Goal: Task Accomplishment & Management: Use online tool/utility

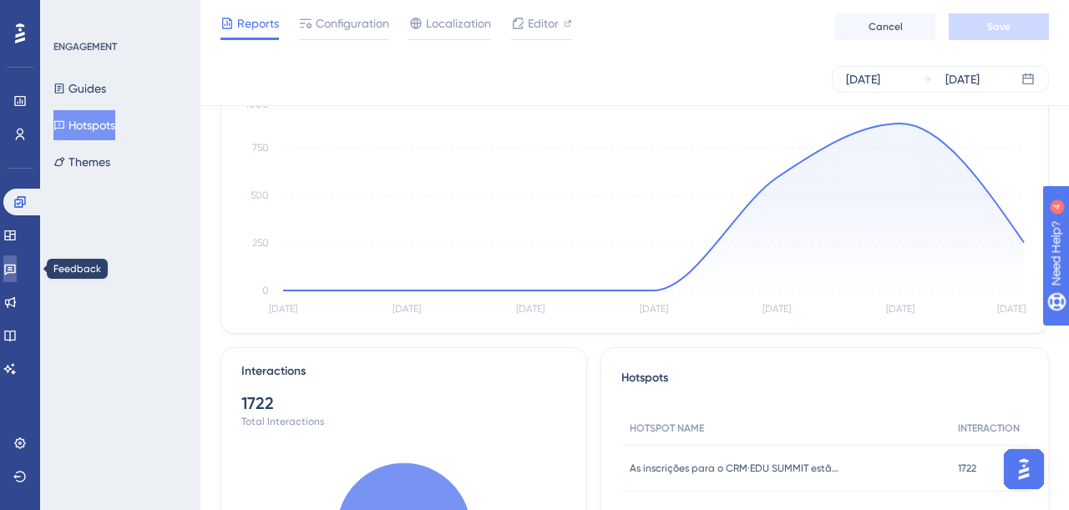
click at [17, 269] on icon at bounding box center [9, 268] width 13 height 13
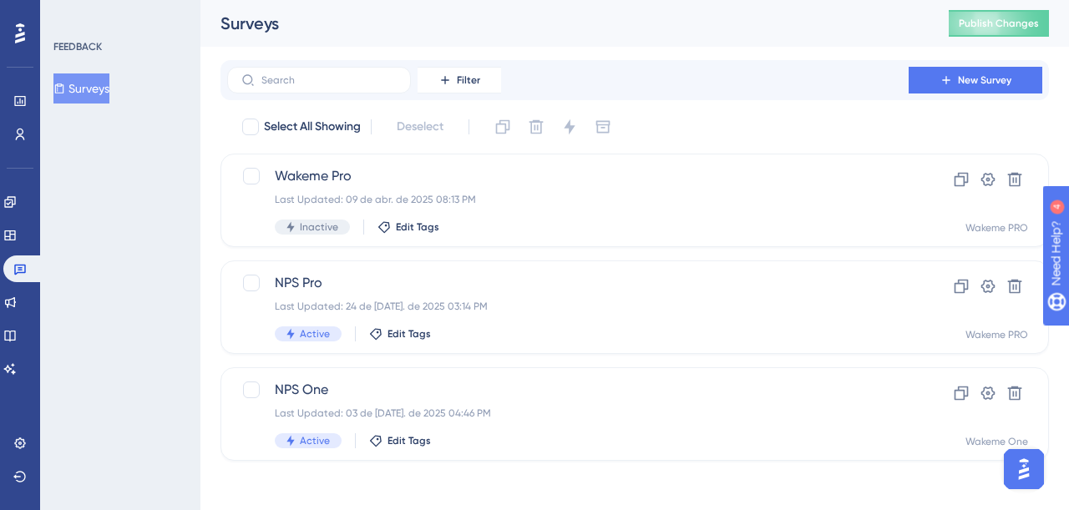
click at [104, 87] on button "Surveys" at bounding box center [81, 88] width 56 height 30
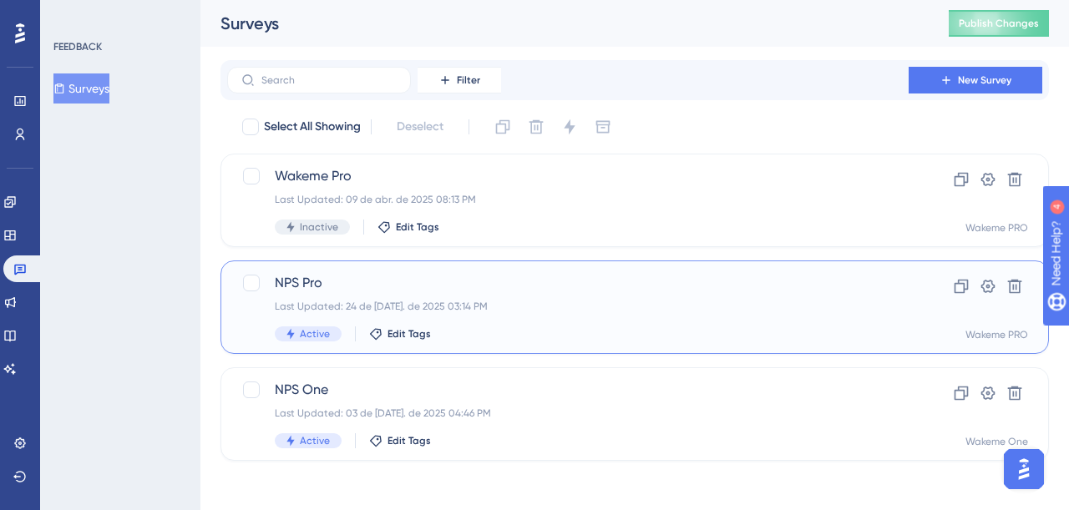
click at [382, 287] on span "NPS Pro" at bounding box center [568, 283] width 586 height 20
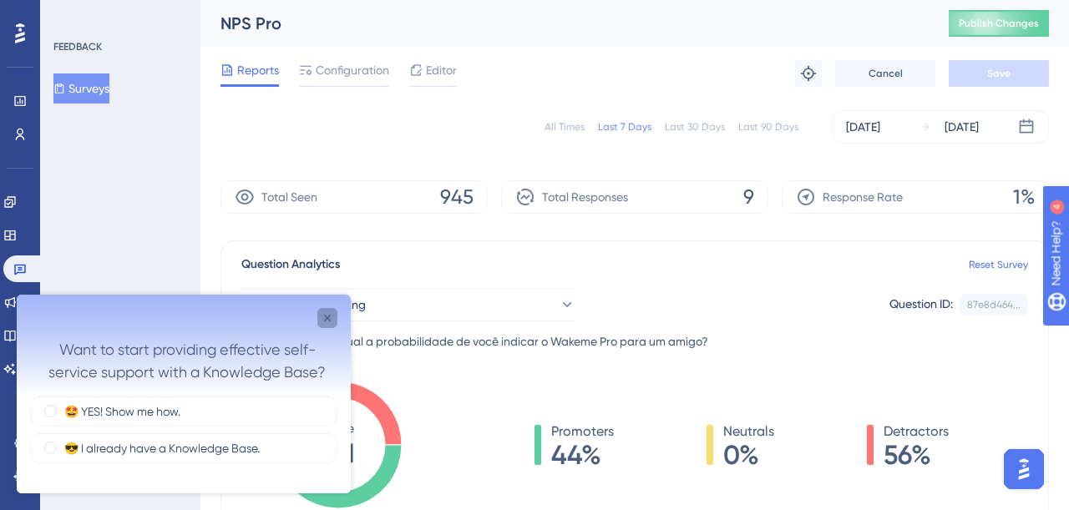
click at [330, 319] on icon "Close survey" at bounding box center [327, 317] width 13 height 13
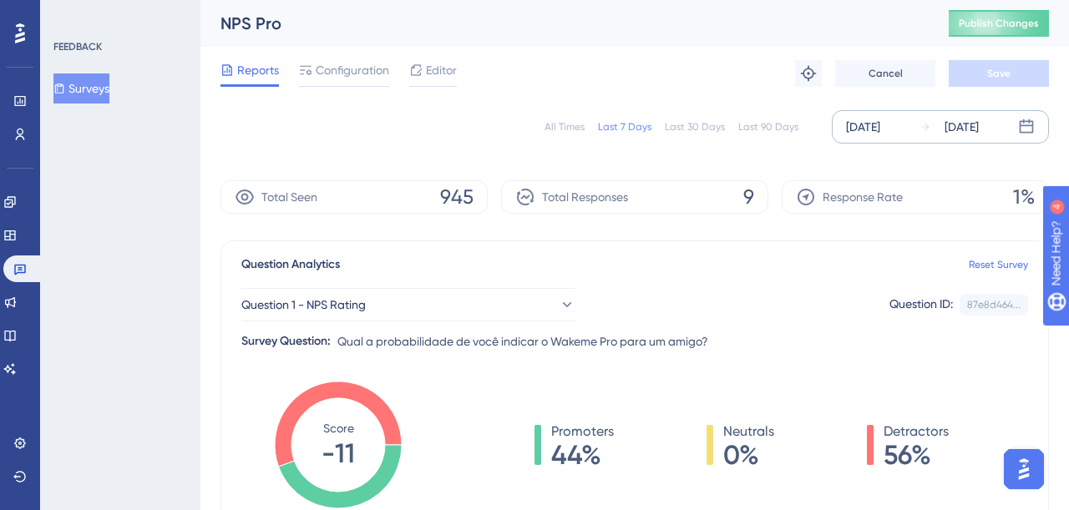
click at [880, 130] on div "[DATE]" at bounding box center [863, 127] width 34 height 20
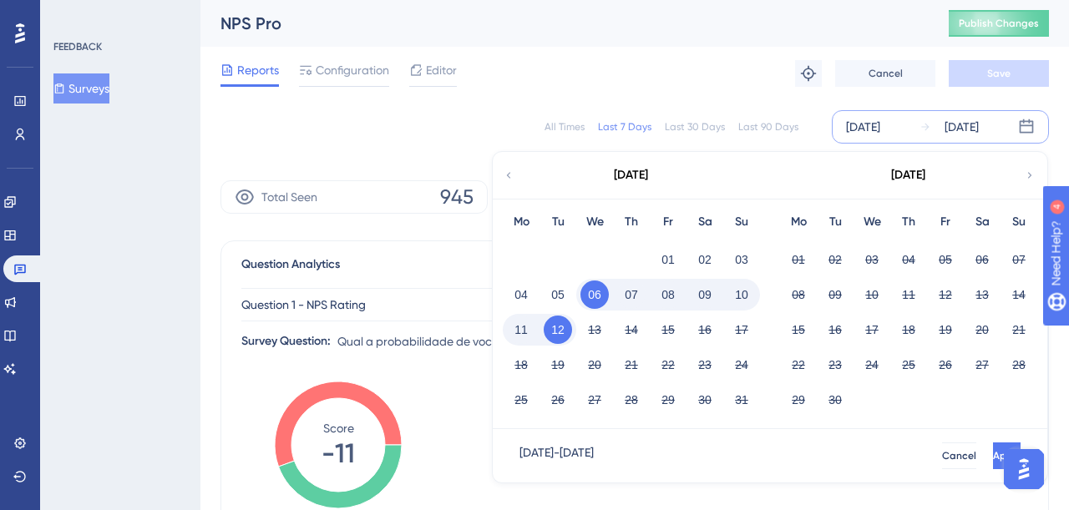
click at [562, 123] on div "All Times" at bounding box center [564, 126] width 40 height 13
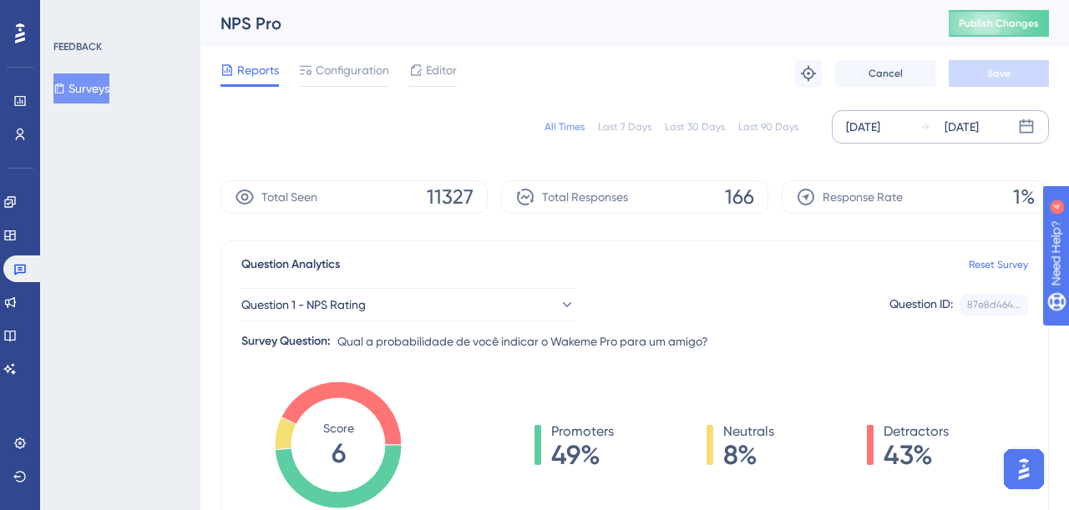
click at [853, 129] on div "[DATE]" at bounding box center [863, 127] width 34 height 20
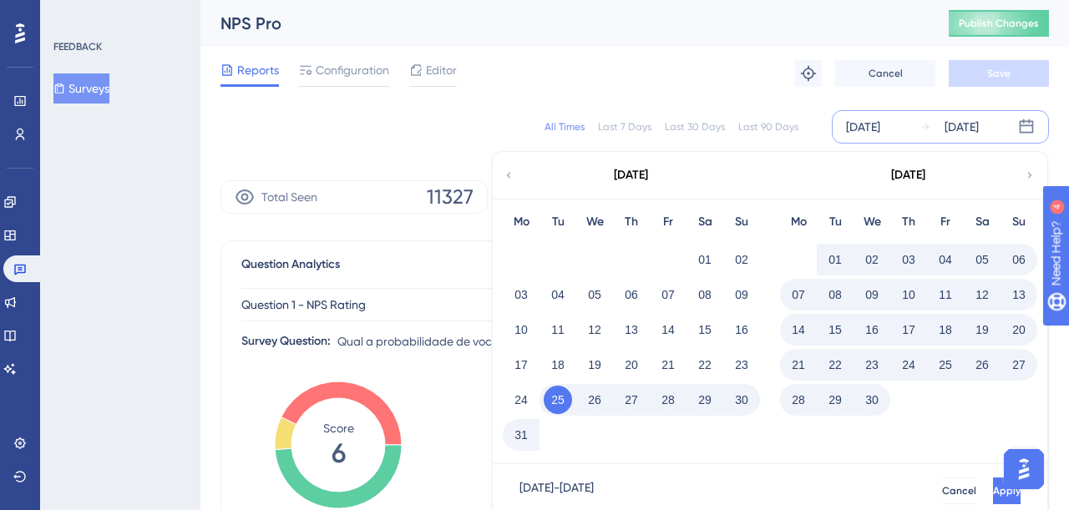
click at [831, 254] on button "01" at bounding box center [835, 260] width 28 height 28
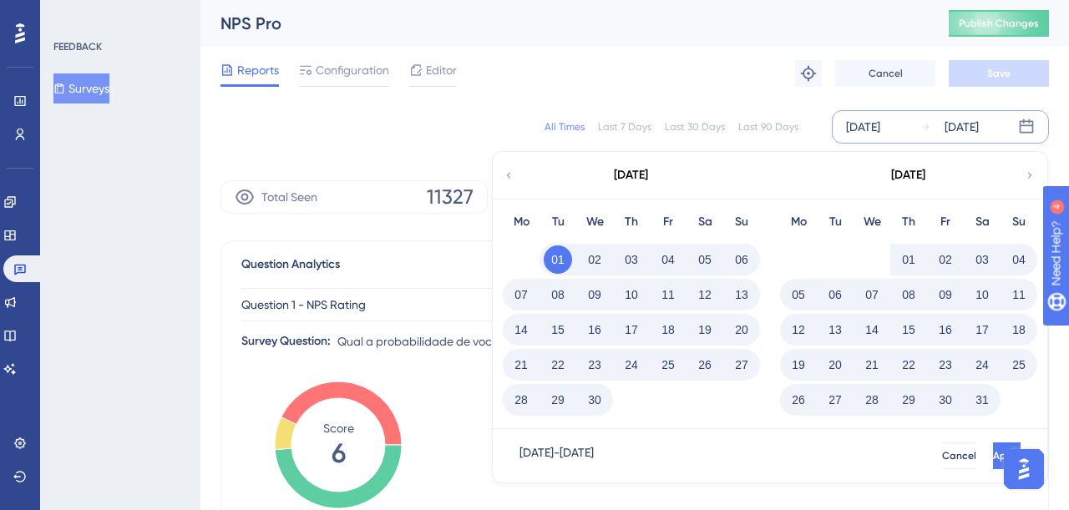
click at [600, 405] on button "30" at bounding box center [594, 400] width 28 height 28
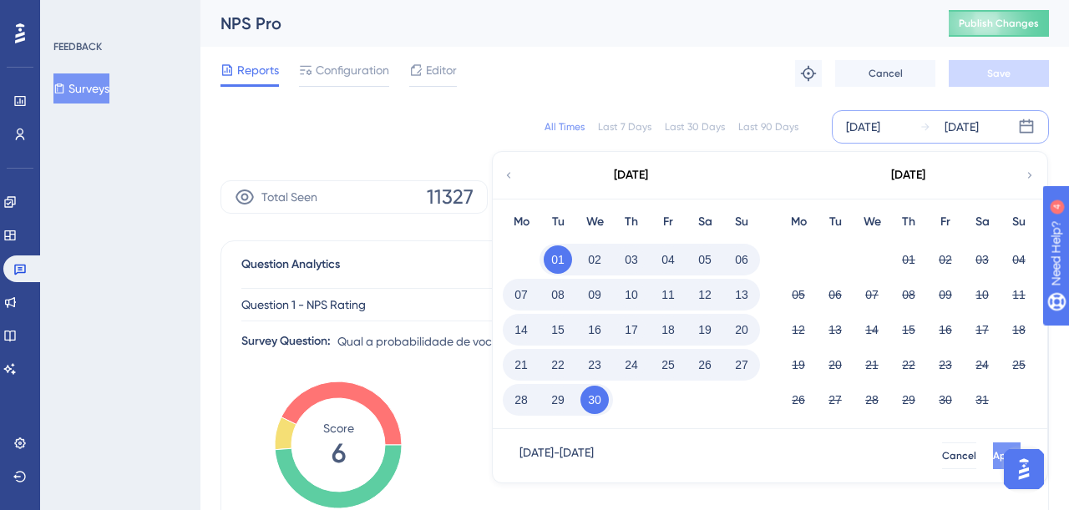
click at [993, 454] on span "Apply" at bounding box center [1007, 455] width 28 height 13
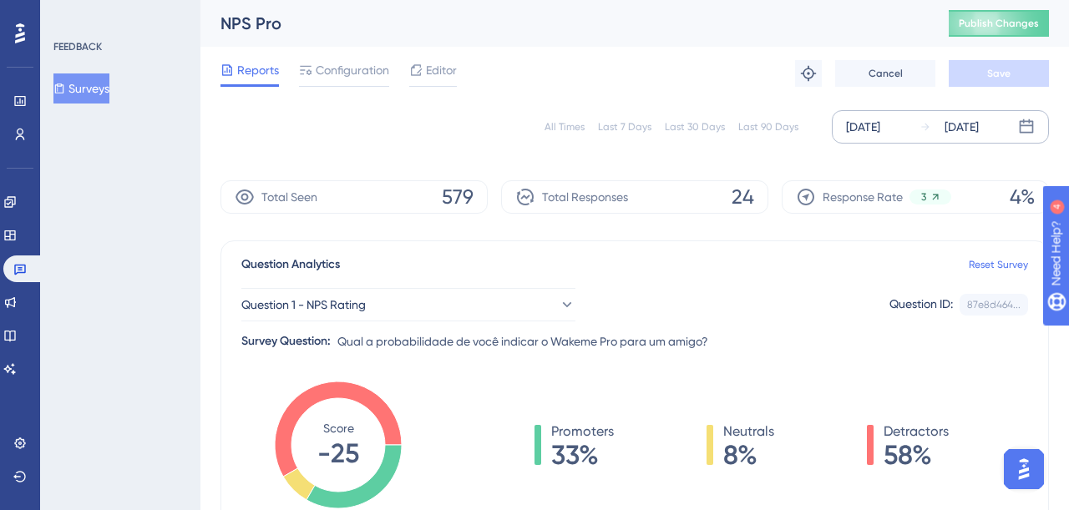
click at [880, 131] on div "[DATE]" at bounding box center [863, 127] width 34 height 20
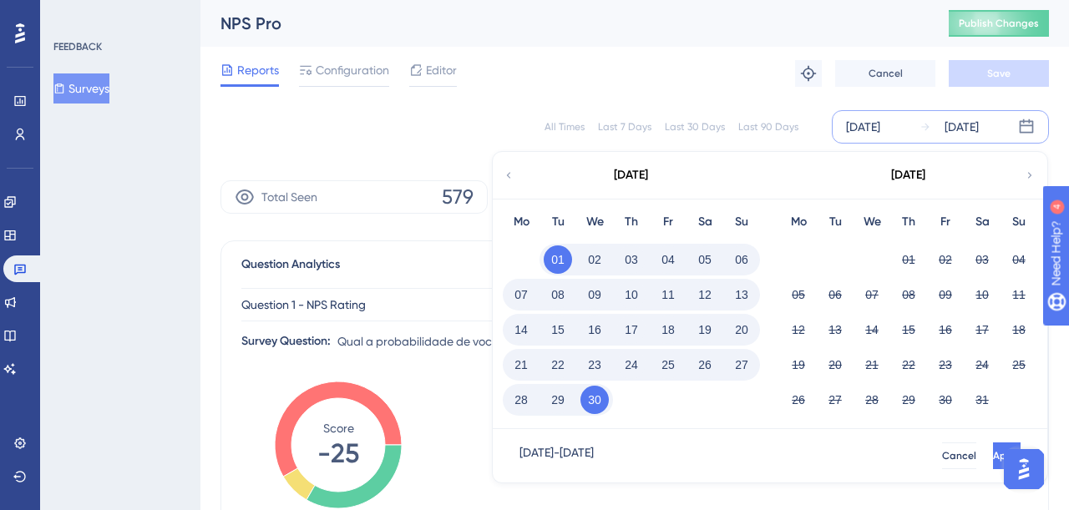
click at [1028, 175] on icon at bounding box center [1030, 175] width 12 height 15
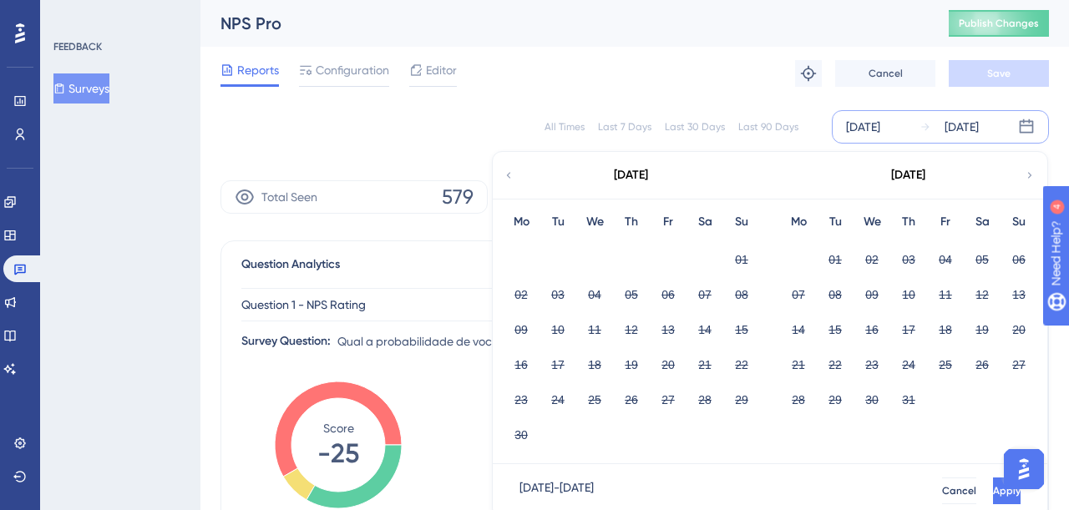
click at [1028, 175] on icon at bounding box center [1030, 175] width 12 height 15
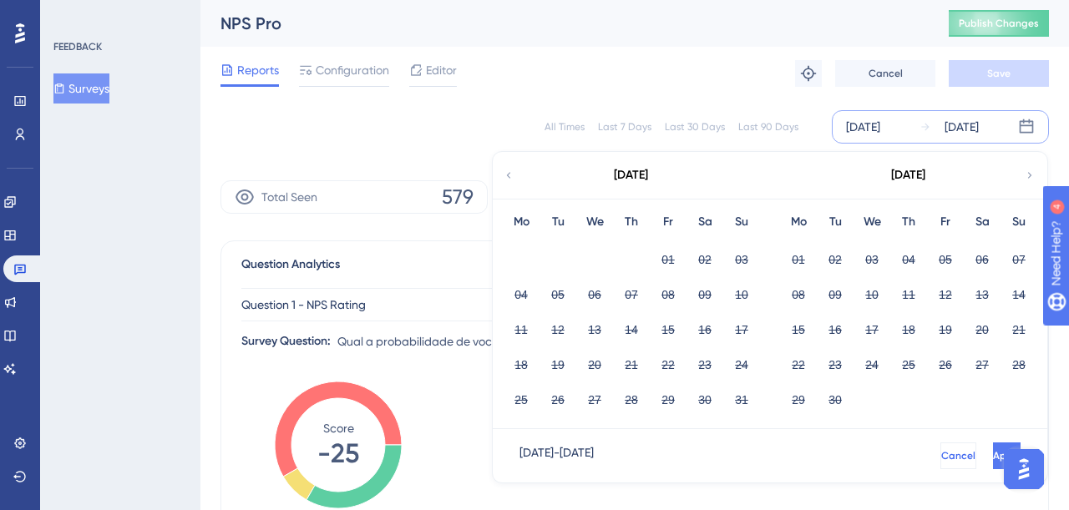
click at [941, 456] on span "Cancel" at bounding box center [958, 455] width 34 height 13
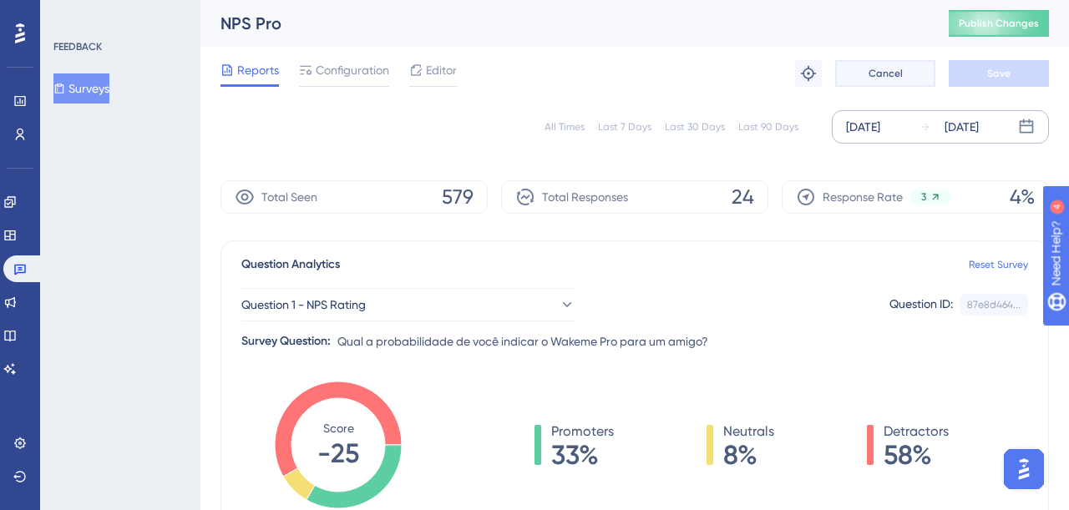
click at [905, 72] on button "Cancel" at bounding box center [885, 73] width 100 height 27
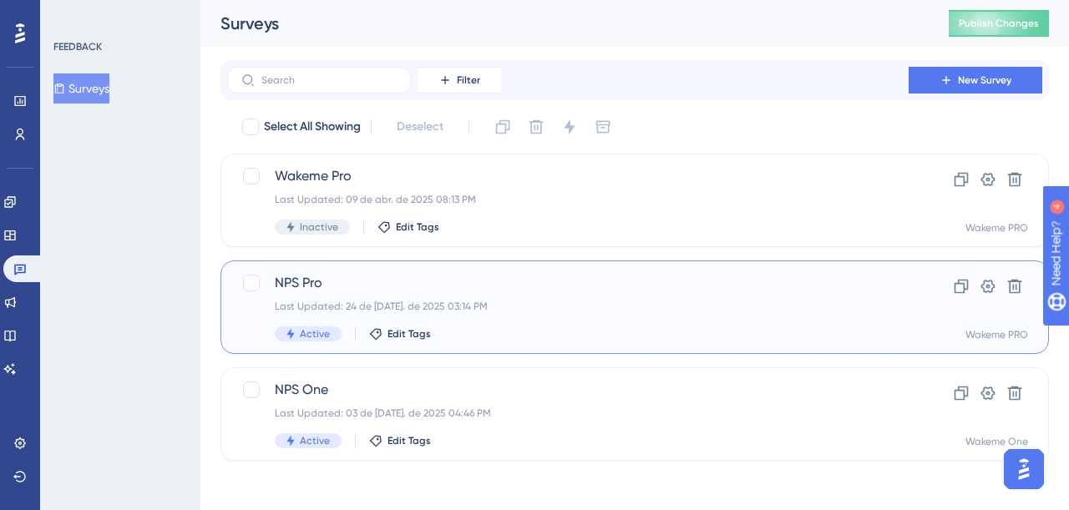
click at [314, 293] on div "NPS Pro Last Updated: 24 de [DATE]. de 2025 03:14 PM Active Edit Tags" at bounding box center [568, 307] width 586 height 68
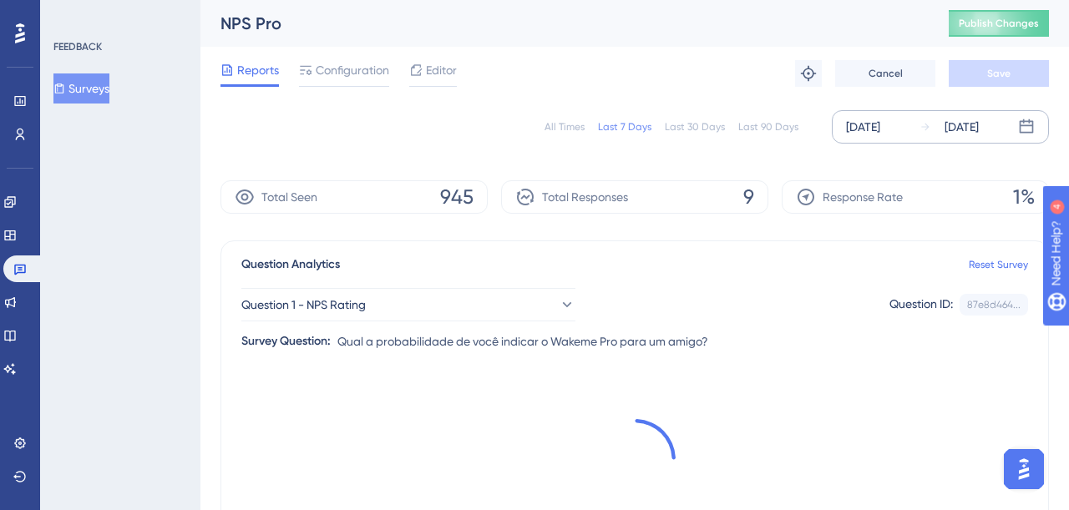
click at [880, 129] on div "[DATE]" at bounding box center [863, 127] width 34 height 20
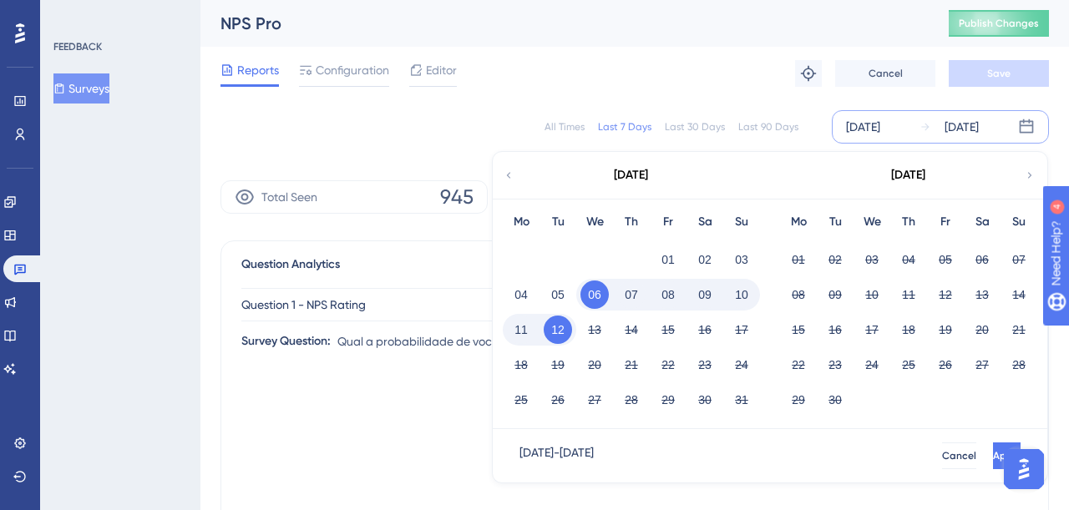
click at [511, 169] on icon at bounding box center [509, 175] width 12 height 15
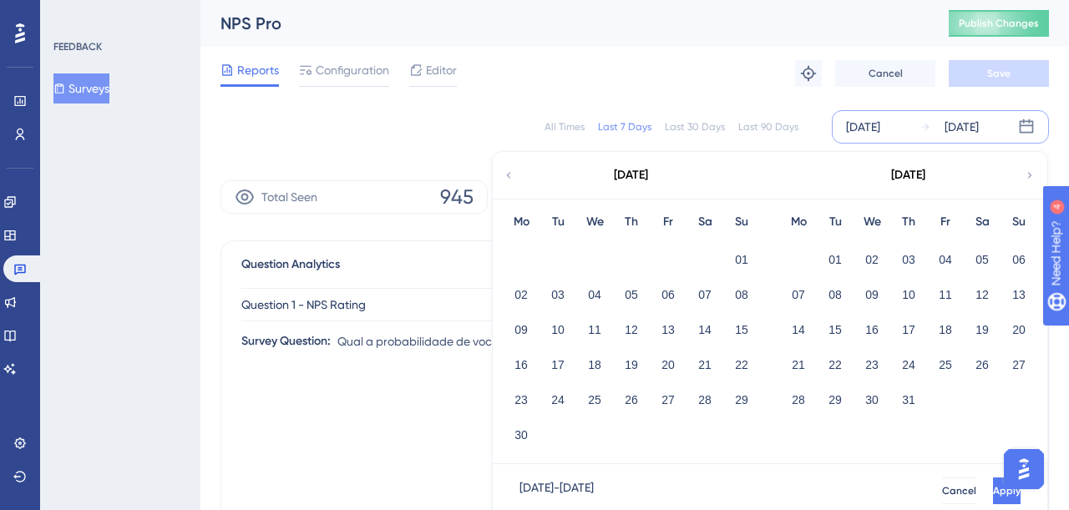
click at [511, 172] on icon at bounding box center [509, 175] width 12 height 15
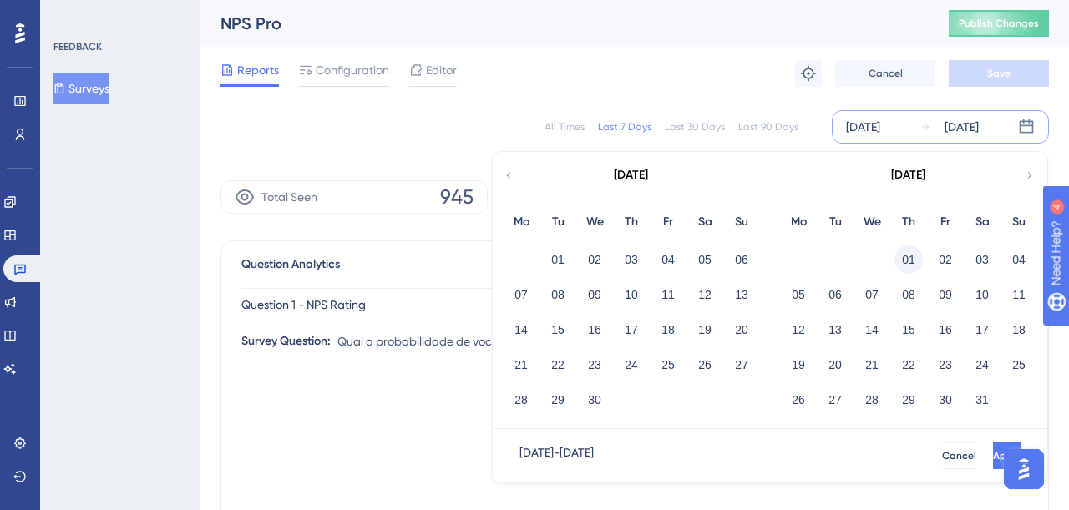
click at [911, 259] on button "01" at bounding box center [908, 260] width 28 height 28
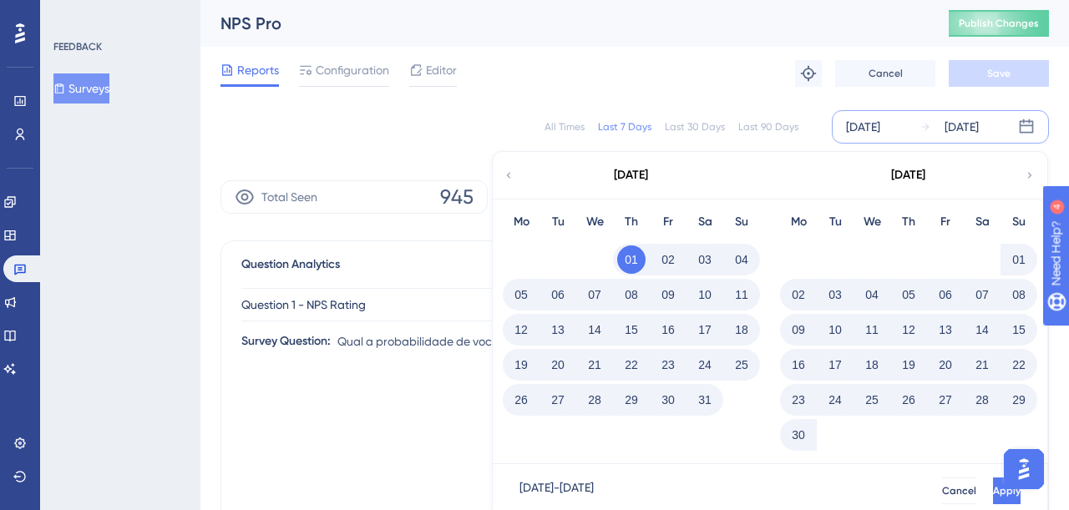
click at [704, 403] on button "31" at bounding box center [705, 400] width 28 height 28
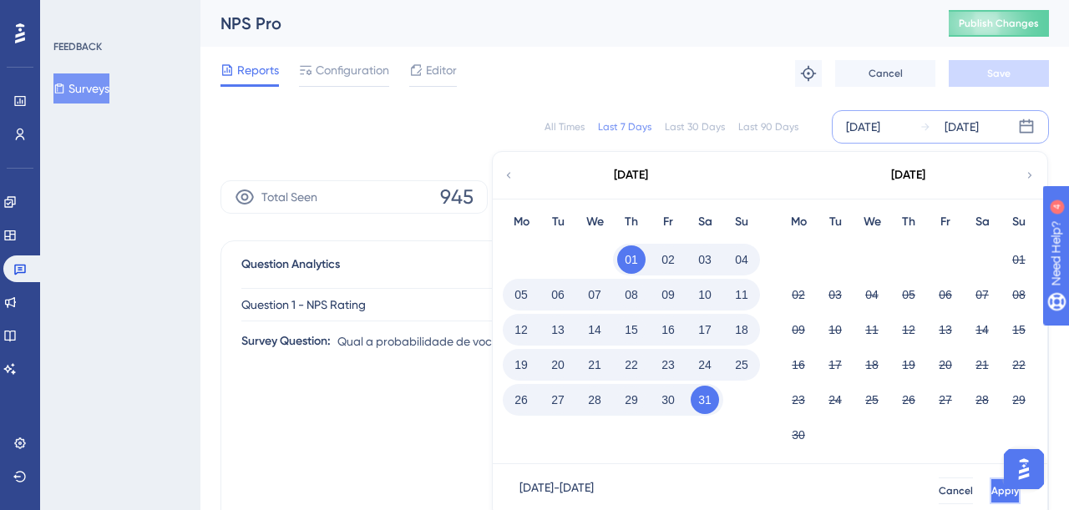
click at [991, 489] on span "Apply" at bounding box center [1005, 490] width 28 height 13
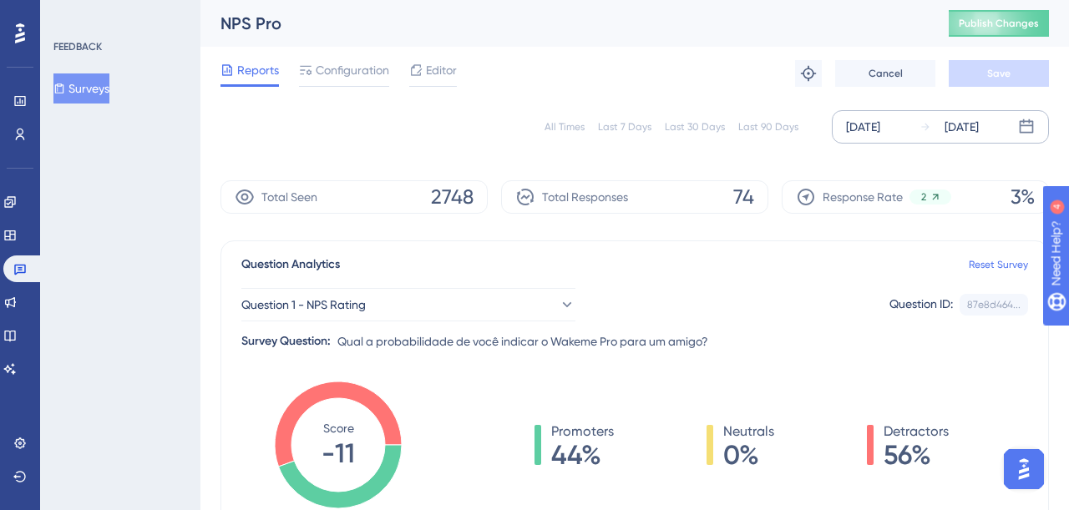
click at [880, 134] on div "[DATE]" at bounding box center [863, 127] width 34 height 20
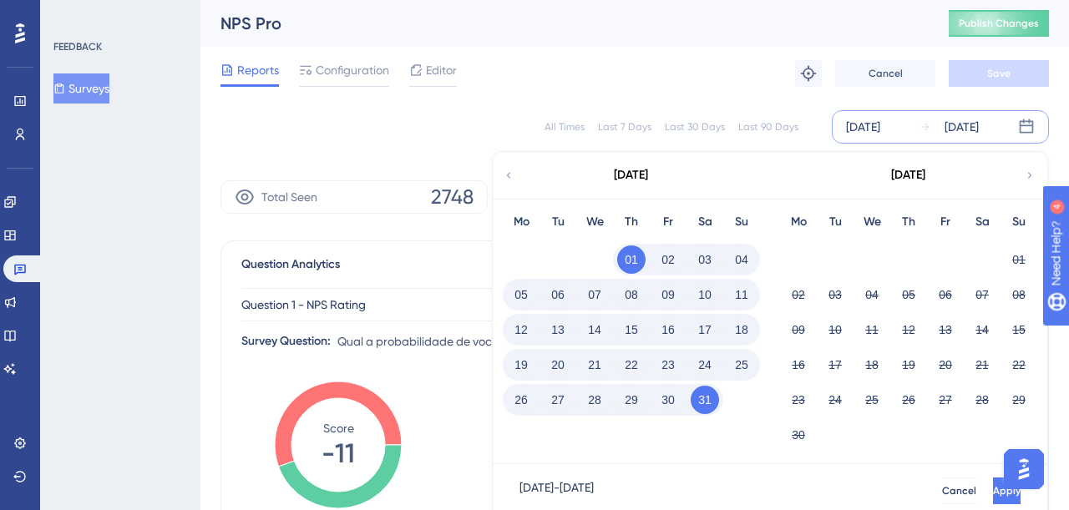
click at [636, 261] on button "01" at bounding box center [631, 260] width 28 height 28
click at [1016, 259] on button "01" at bounding box center [1019, 260] width 28 height 28
click at [636, 256] on button "01" at bounding box center [631, 260] width 28 height 28
click at [631, 261] on button "01" at bounding box center [631, 260] width 28 height 28
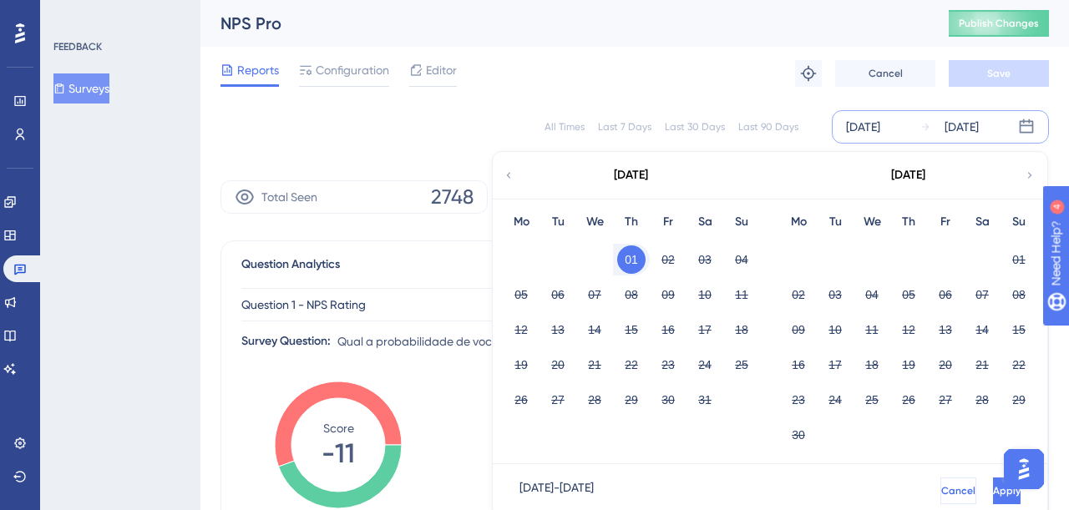
click at [941, 486] on span "Cancel" at bounding box center [958, 490] width 34 height 13
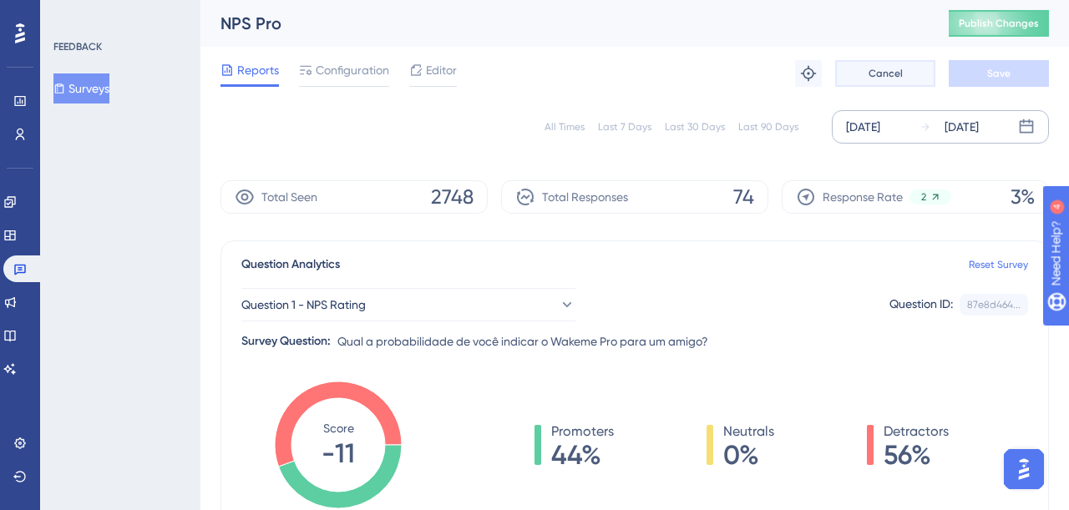
click at [888, 73] on span "Cancel" at bounding box center [886, 73] width 34 height 13
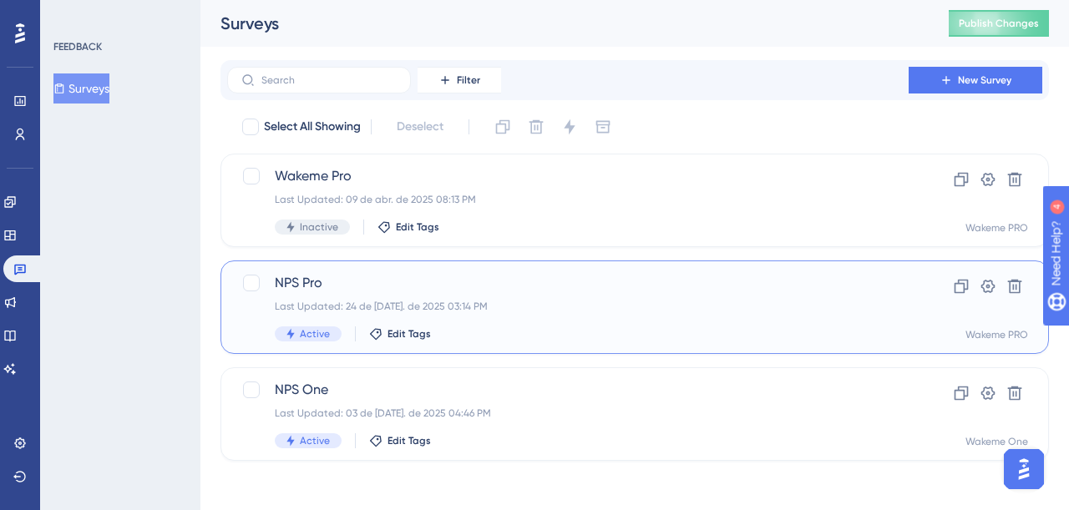
click at [355, 293] on div "NPS Pro Last Updated: 24 de [DATE]. de 2025 03:14 PM Active Edit Tags" at bounding box center [568, 307] width 586 height 68
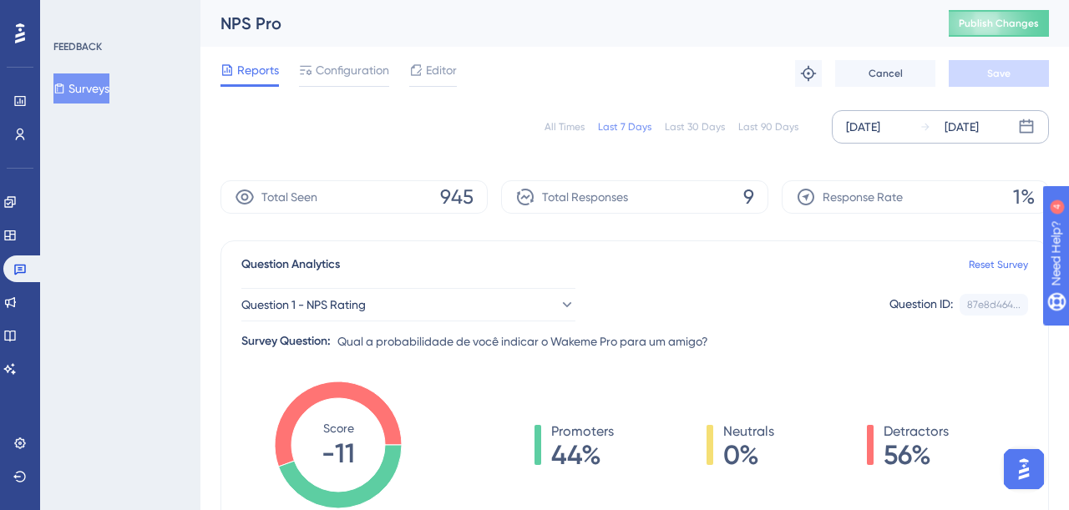
click at [880, 125] on div "[DATE]" at bounding box center [863, 127] width 34 height 20
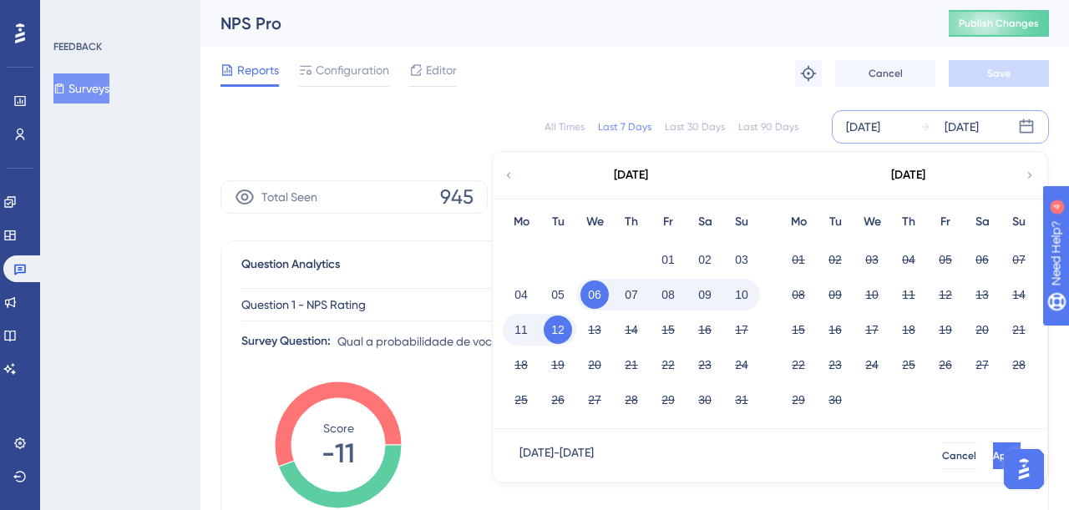
click at [503, 177] on icon at bounding box center [509, 175] width 12 height 15
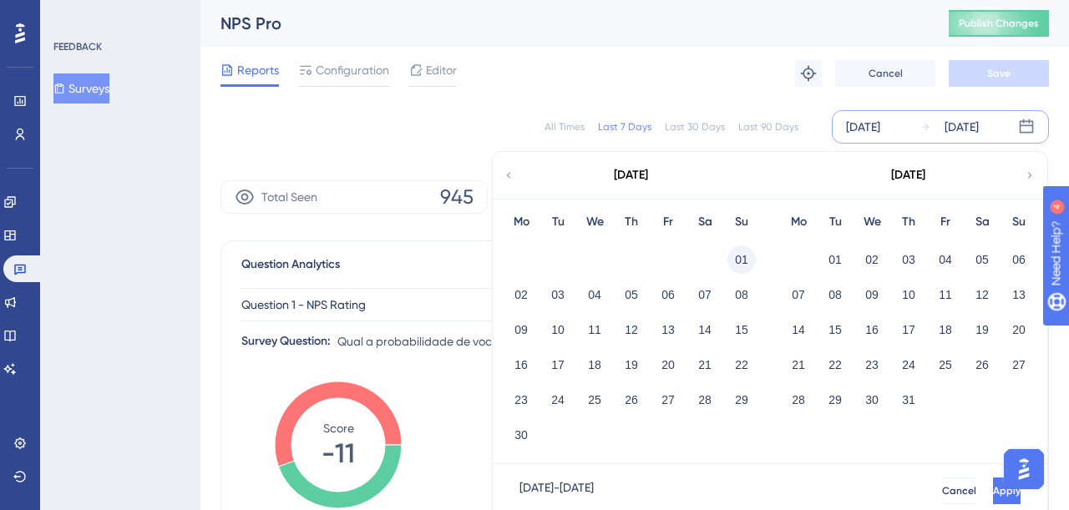
click at [738, 259] on button "01" at bounding box center [741, 260] width 28 height 28
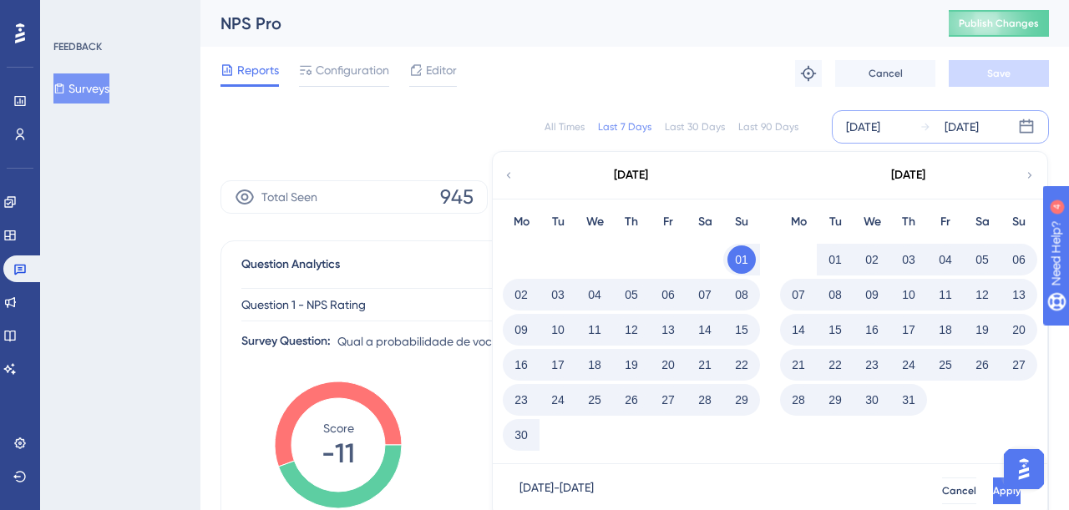
click at [526, 428] on button "30" at bounding box center [521, 435] width 28 height 28
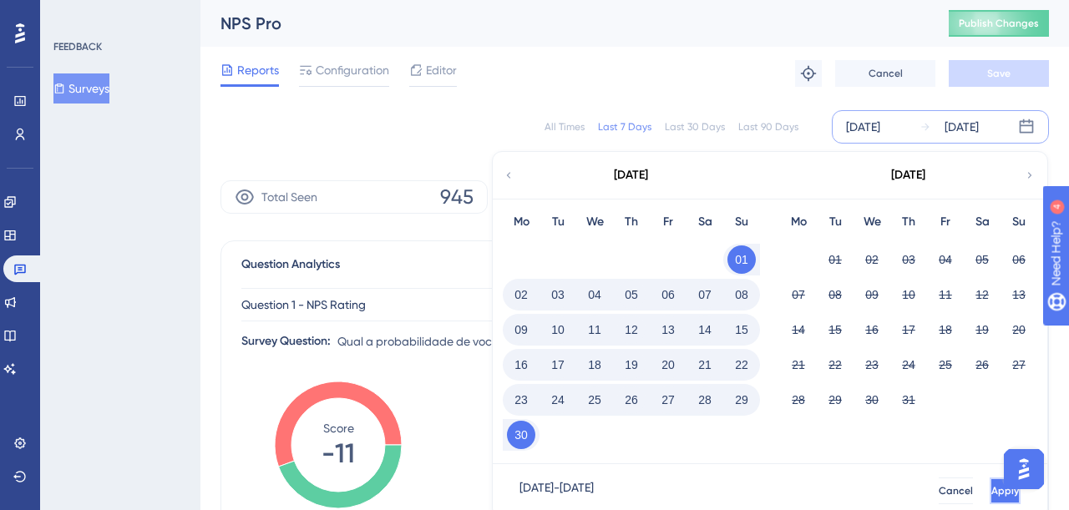
click at [994, 484] on button "Apply" at bounding box center [1005, 491] width 31 height 27
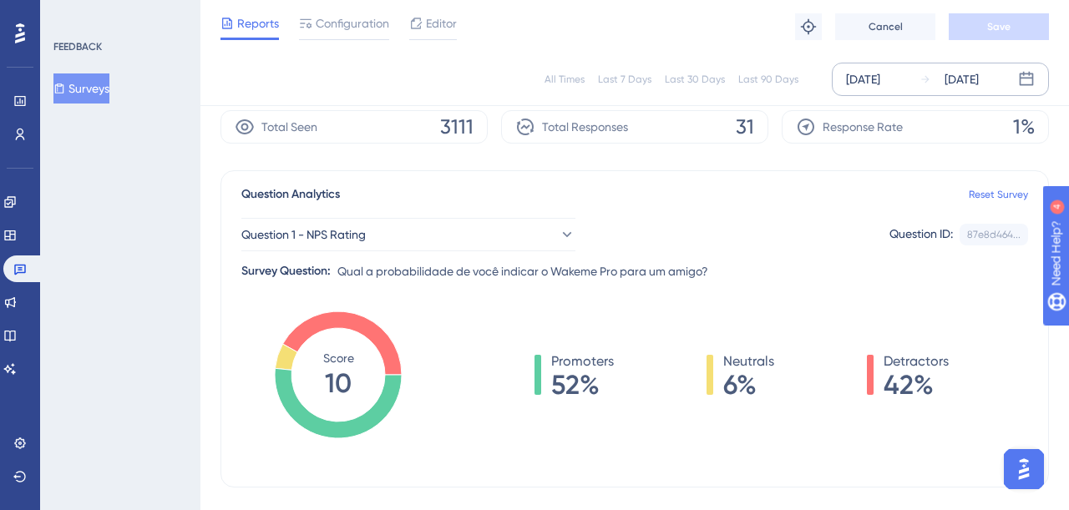
scroll to position [65, 0]
click at [919, 33] on button "Cancel" at bounding box center [885, 26] width 100 height 27
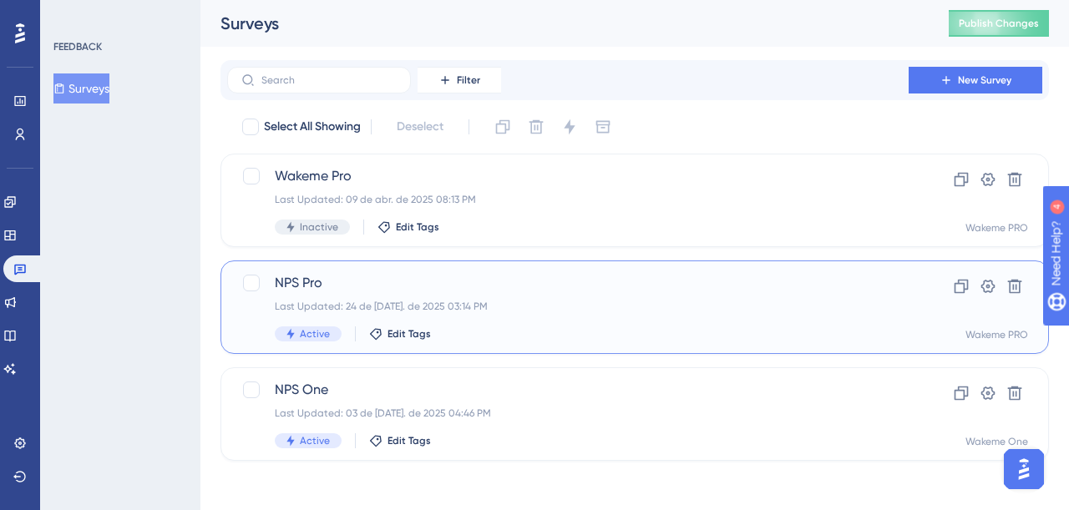
click at [514, 326] on div "NPS Pro Last Updated: 24 de [DATE]. de 2025 03:14 PM Active Edit Tags" at bounding box center [568, 307] width 586 height 68
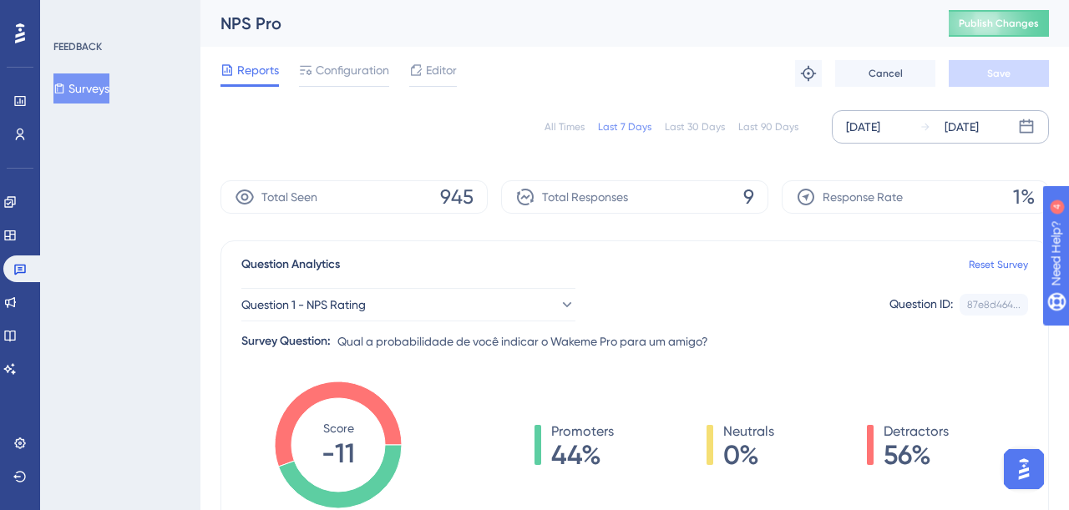
click at [896, 139] on div "[DATE] [DATE]" at bounding box center [940, 126] width 217 height 33
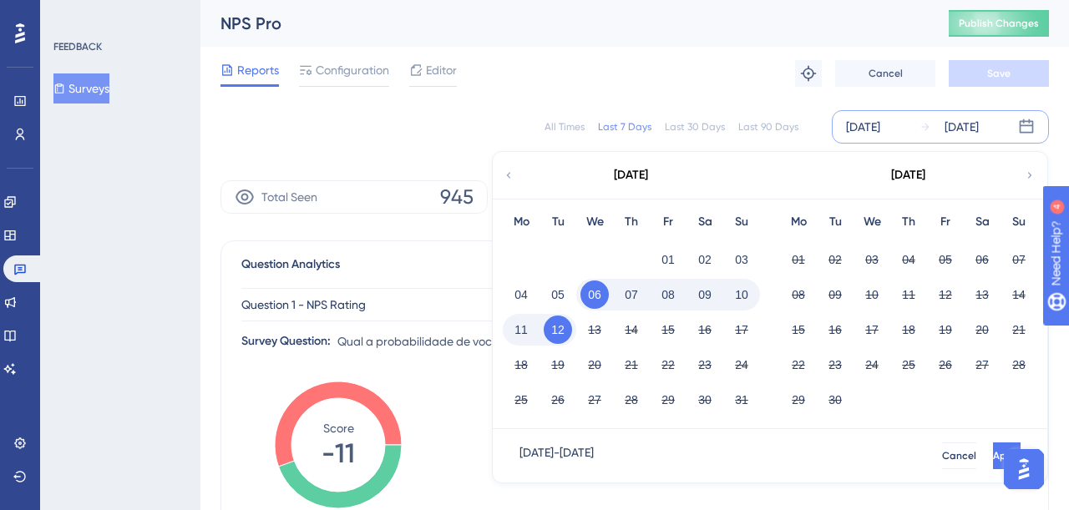
click at [510, 174] on icon at bounding box center [509, 175] width 12 height 15
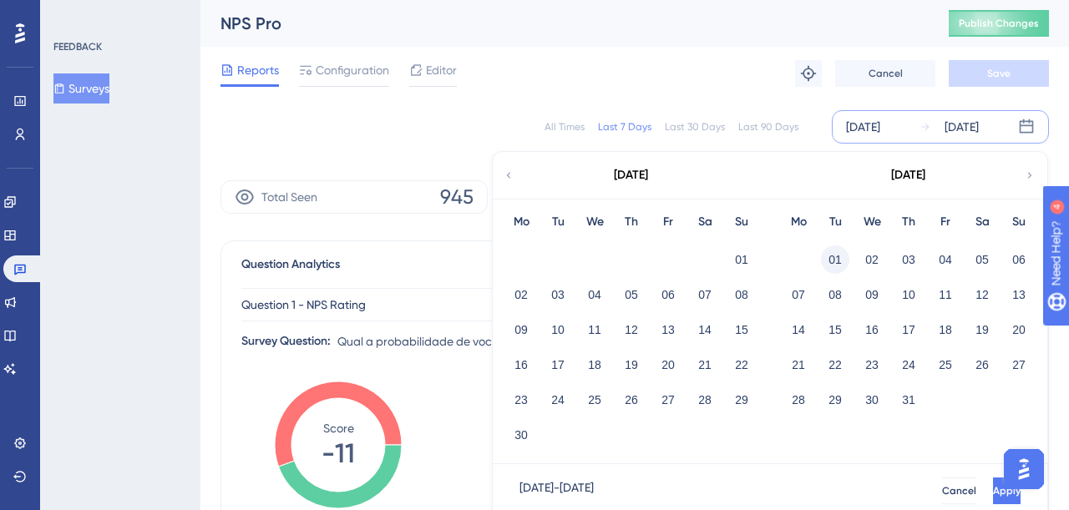
click at [835, 253] on button "01" at bounding box center [835, 260] width 28 height 28
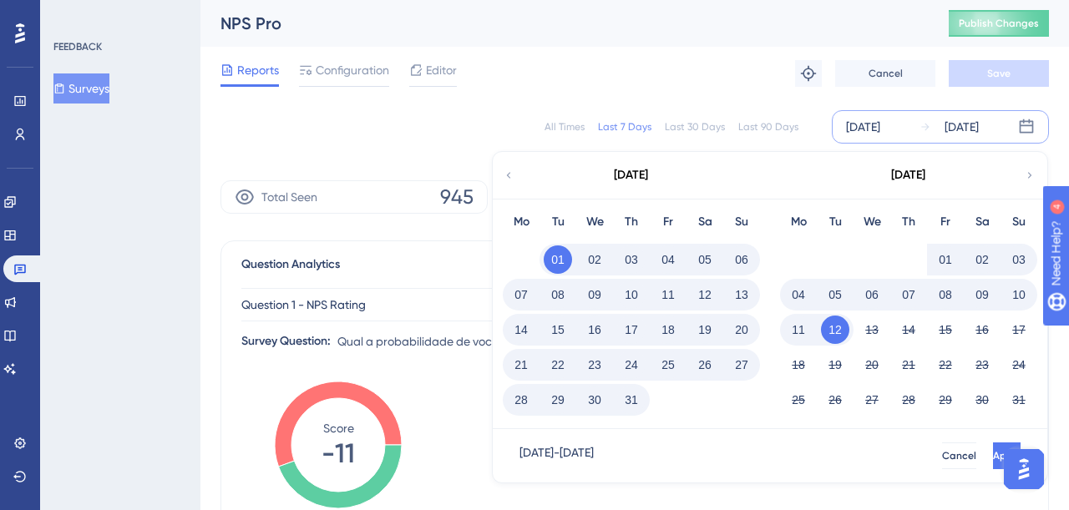
click at [629, 400] on button "31" at bounding box center [631, 400] width 28 height 28
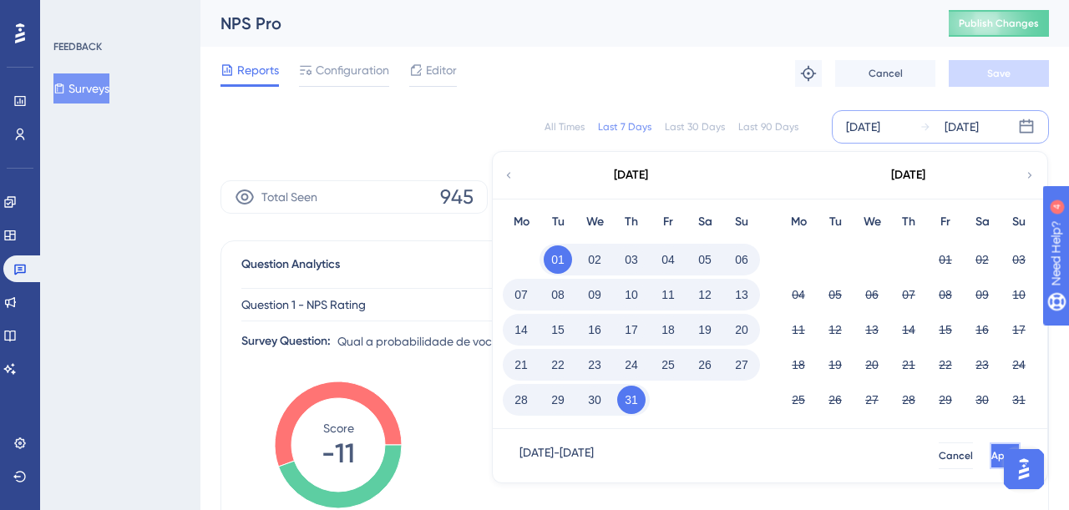
click at [991, 453] on span "Apply" at bounding box center [1005, 455] width 28 height 13
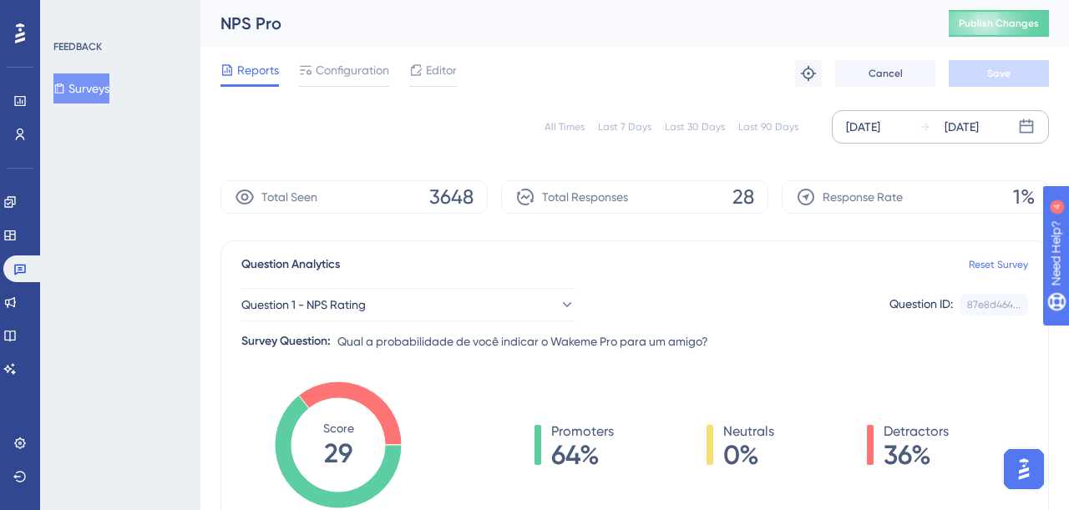
click at [105, 89] on button "Surveys" at bounding box center [81, 88] width 56 height 30
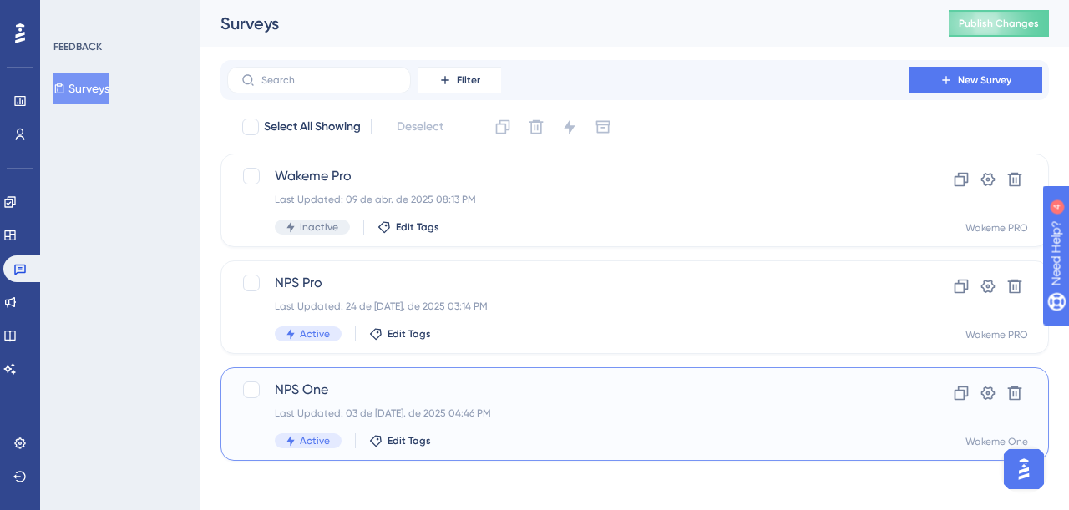
click at [315, 396] on span "NPS One" at bounding box center [568, 390] width 586 height 20
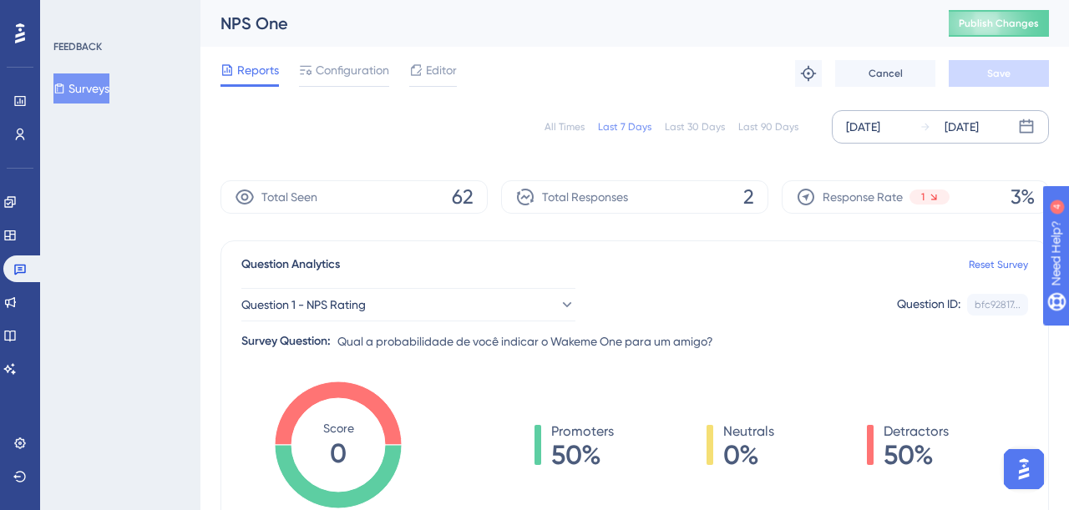
click at [880, 134] on div "[DATE]" at bounding box center [863, 127] width 34 height 20
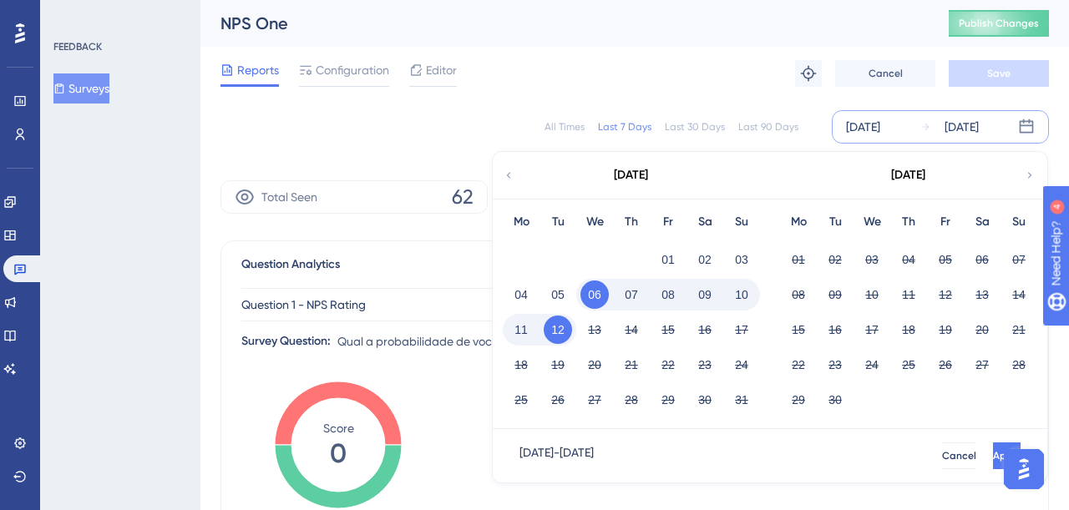
click at [509, 175] on icon at bounding box center [509, 175] width 12 height 15
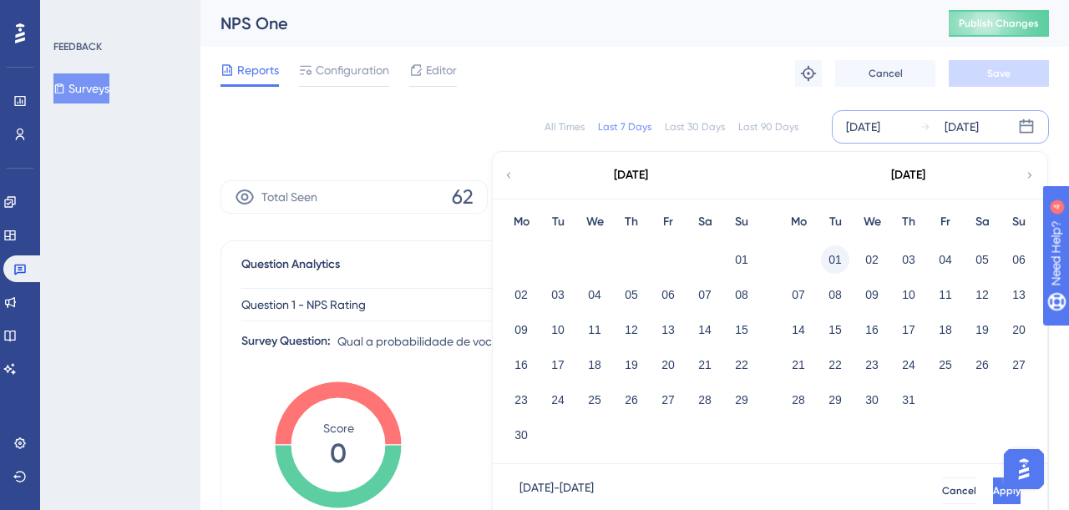
click at [828, 264] on button "01" at bounding box center [835, 260] width 28 height 28
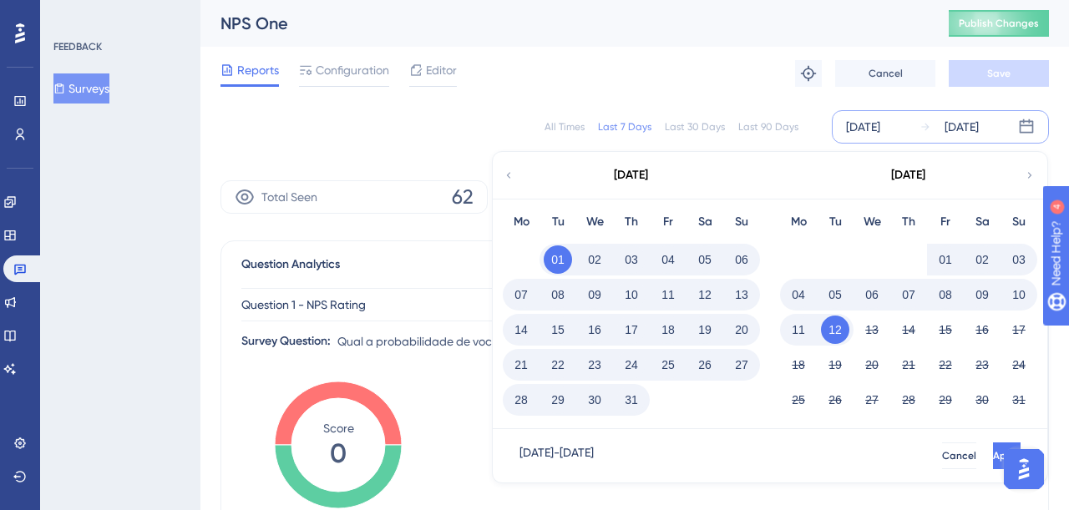
click at [634, 400] on button "31" at bounding box center [631, 400] width 28 height 28
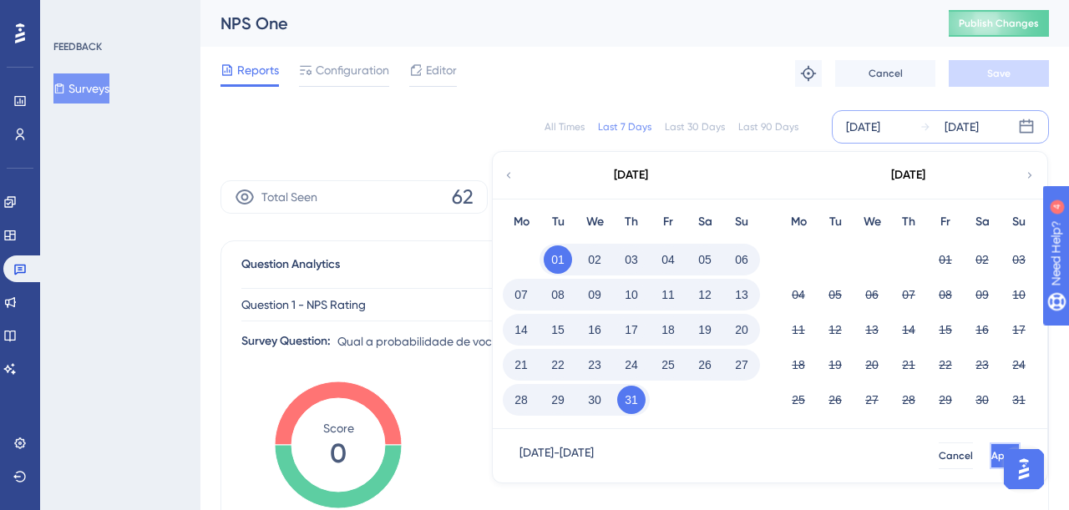
click at [991, 454] on span "Apply" at bounding box center [1005, 455] width 28 height 13
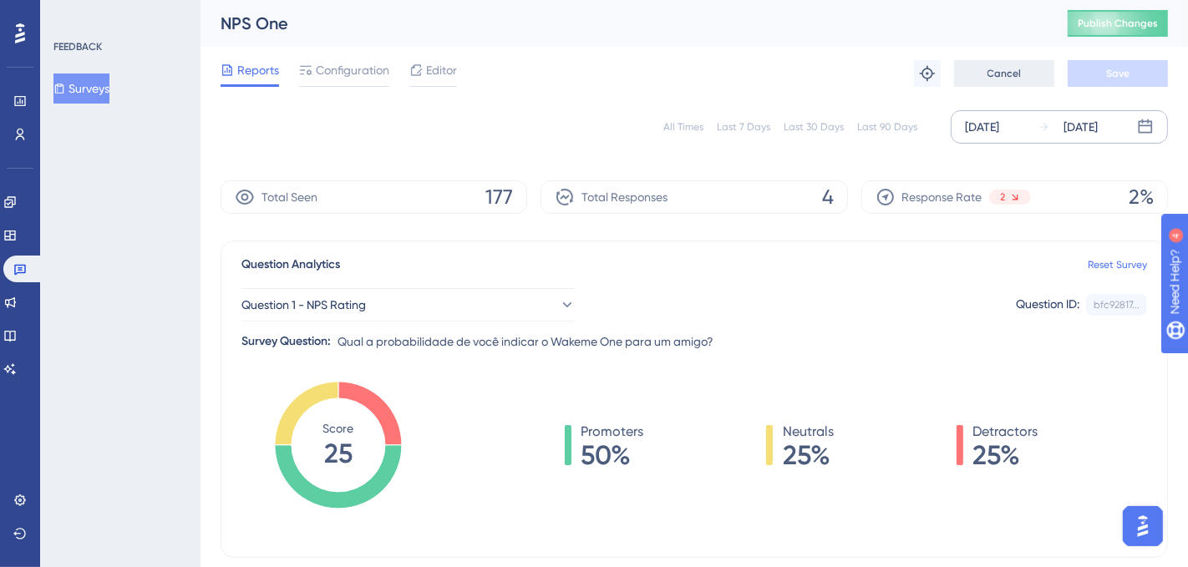
click at [1013, 77] on span "Cancel" at bounding box center [1004, 73] width 34 height 13
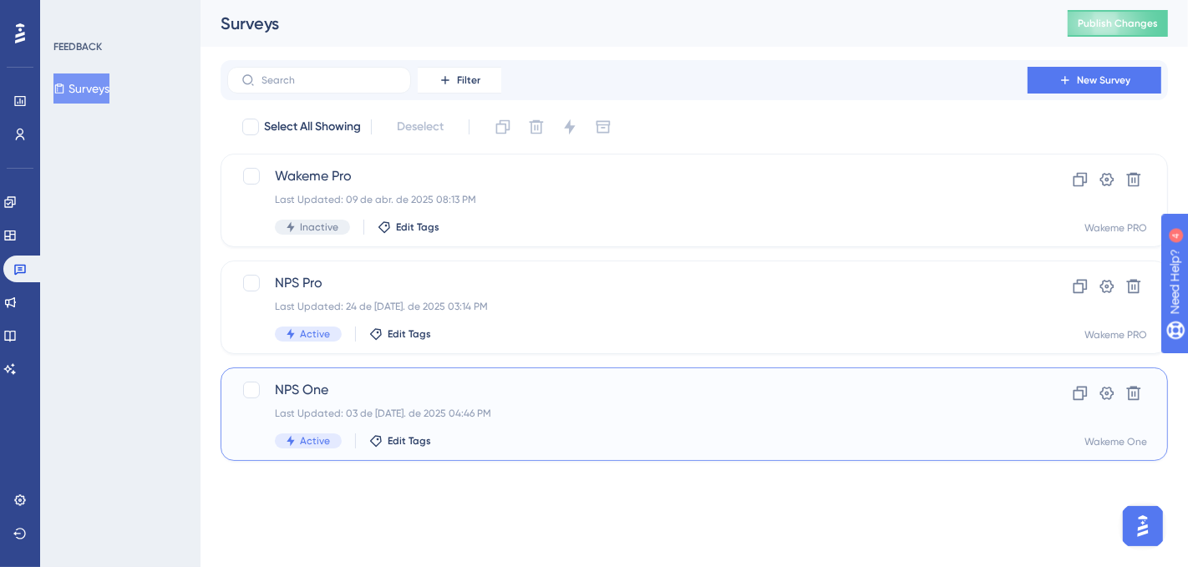
click at [508, 395] on span "NPS One" at bounding box center [627, 390] width 705 height 20
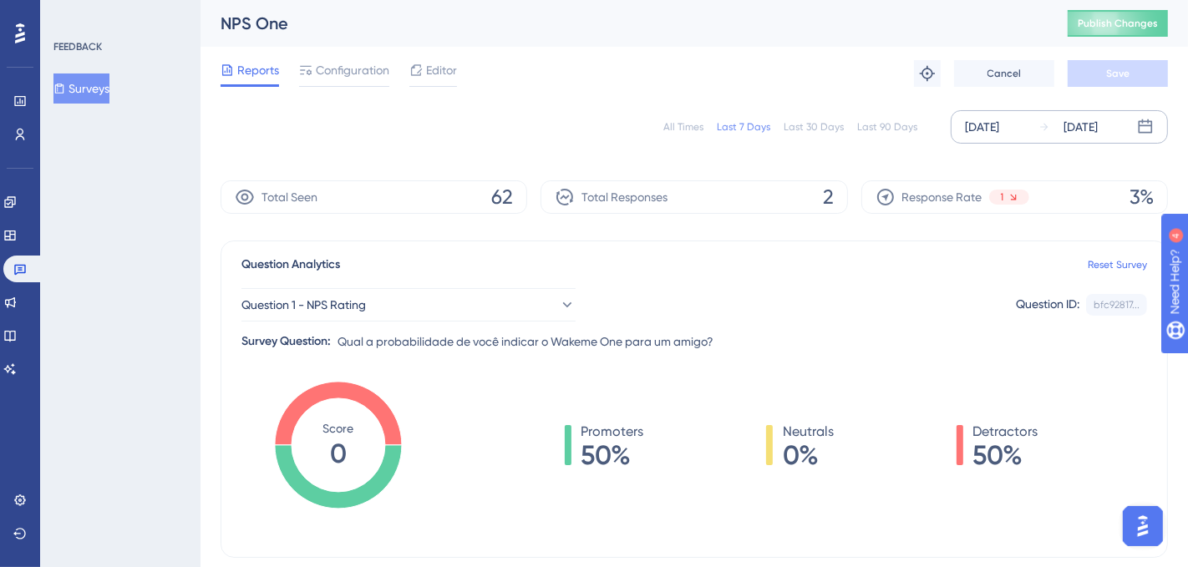
click at [999, 128] on div "[DATE]" at bounding box center [982, 127] width 34 height 20
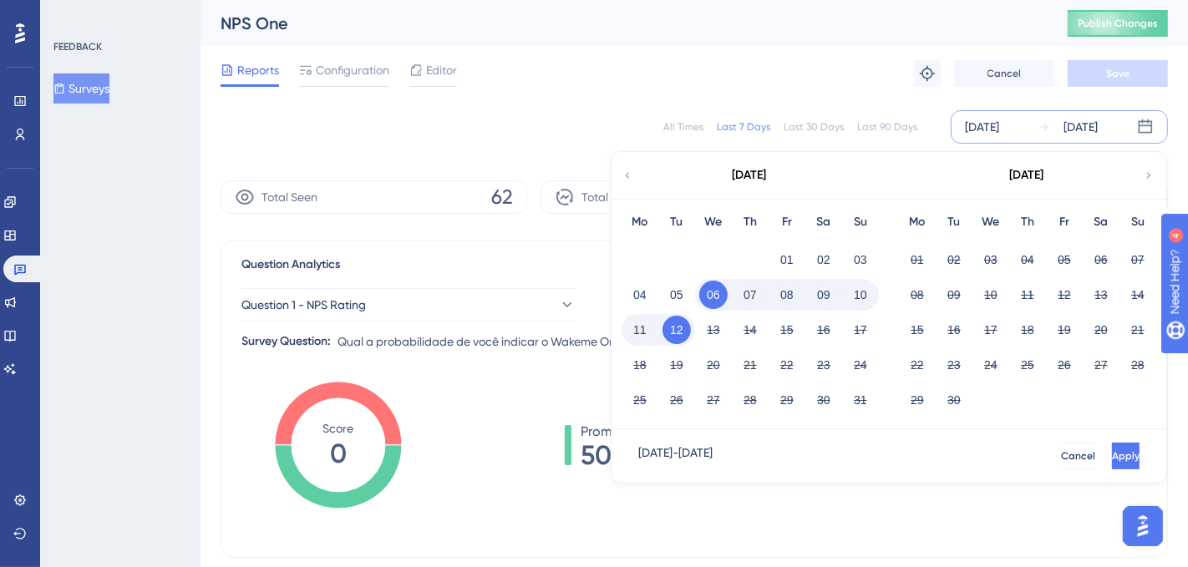
click at [626, 175] on icon at bounding box center [627, 175] width 12 height 15
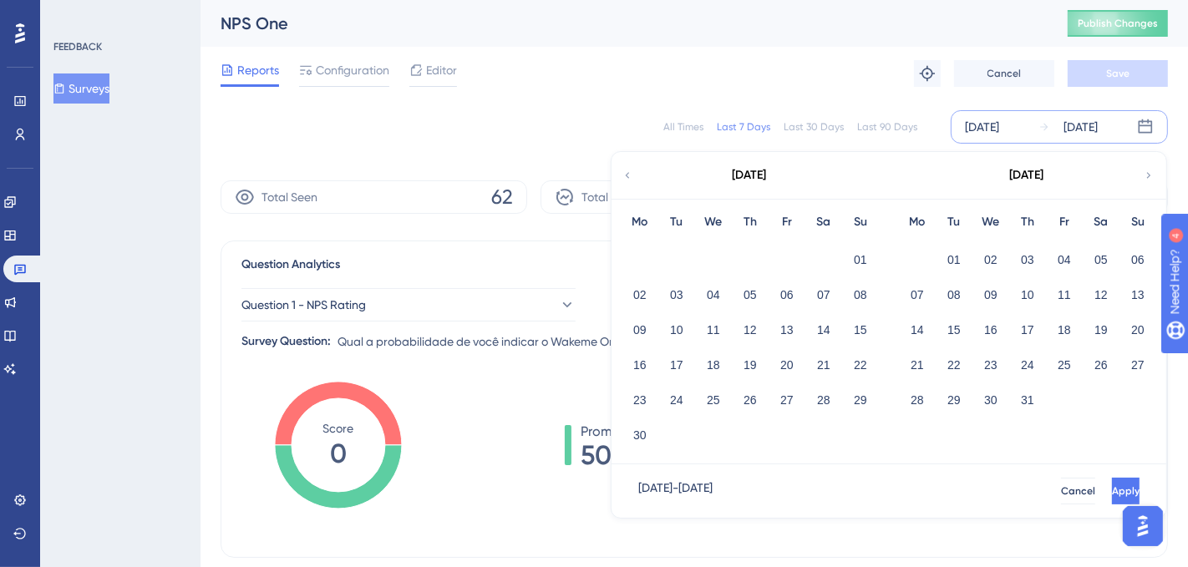
click at [626, 175] on icon at bounding box center [627, 175] width 12 height 15
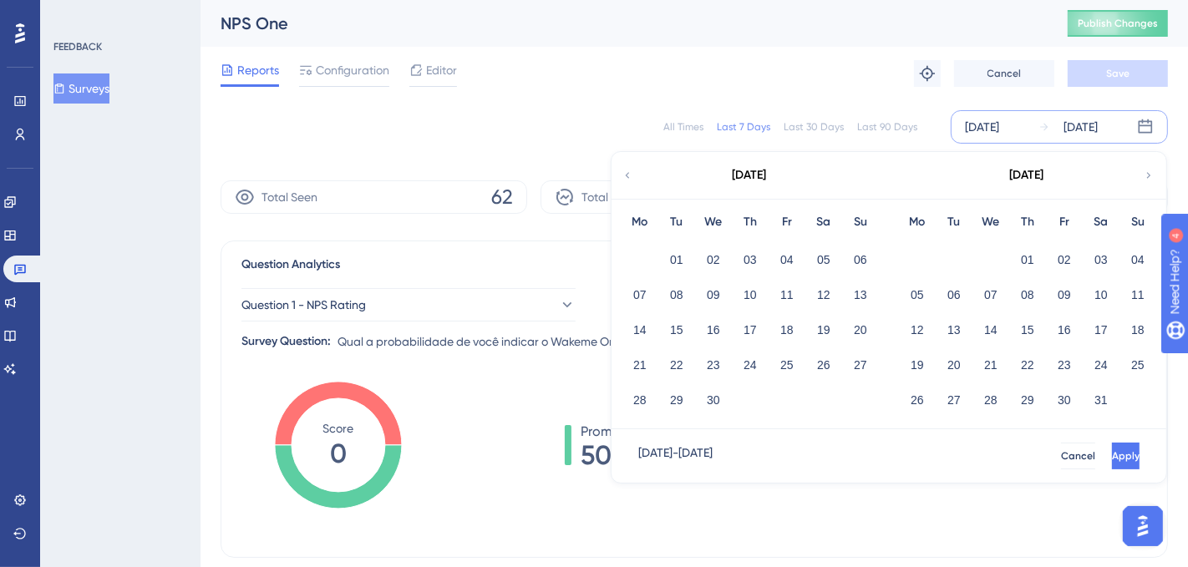
click at [626, 175] on icon at bounding box center [627, 175] width 12 height 15
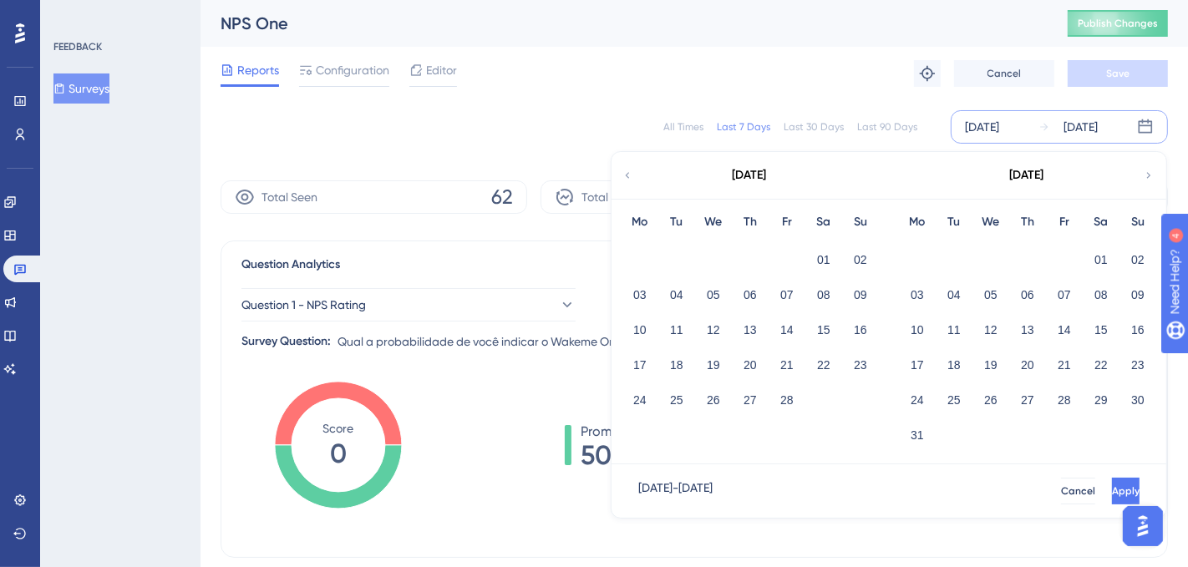
click at [835, 86] on div "Reports Configuration Editor Troubleshoot Cancel Save" at bounding box center [693, 73] width 947 height 53
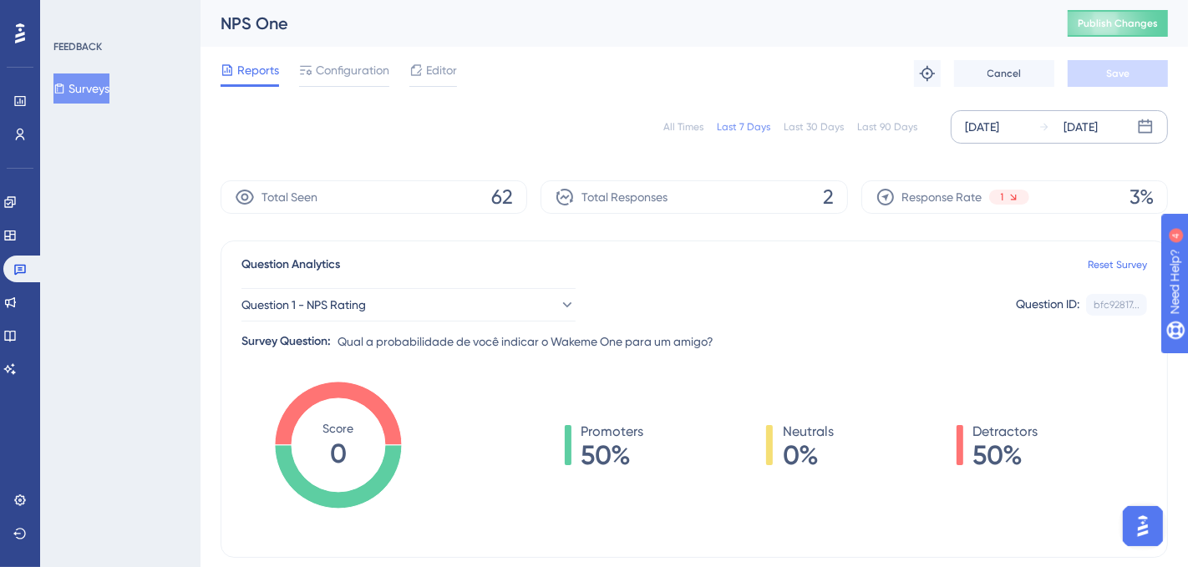
click at [691, 124] on div "All Times" at bounding box center [683, 126] width 40 height 13
click at [995, 126] on div "[DATE]" at bounding box center [982, 127] width 34 height 20
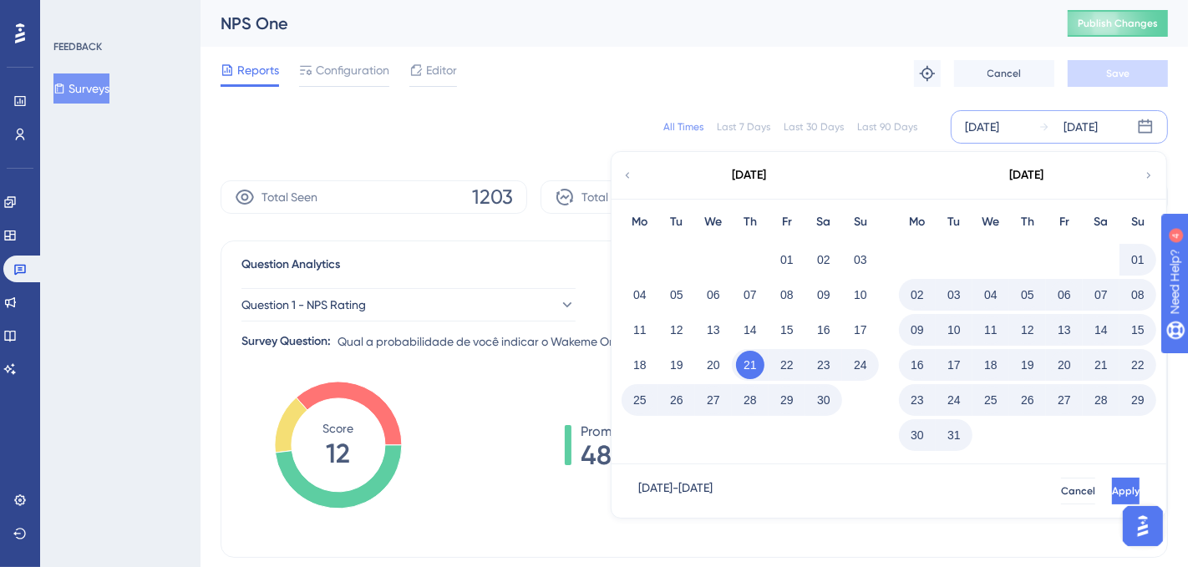
click at [1068, 262] on button "01" at bounding box center [1137, 260] width 28 height 28
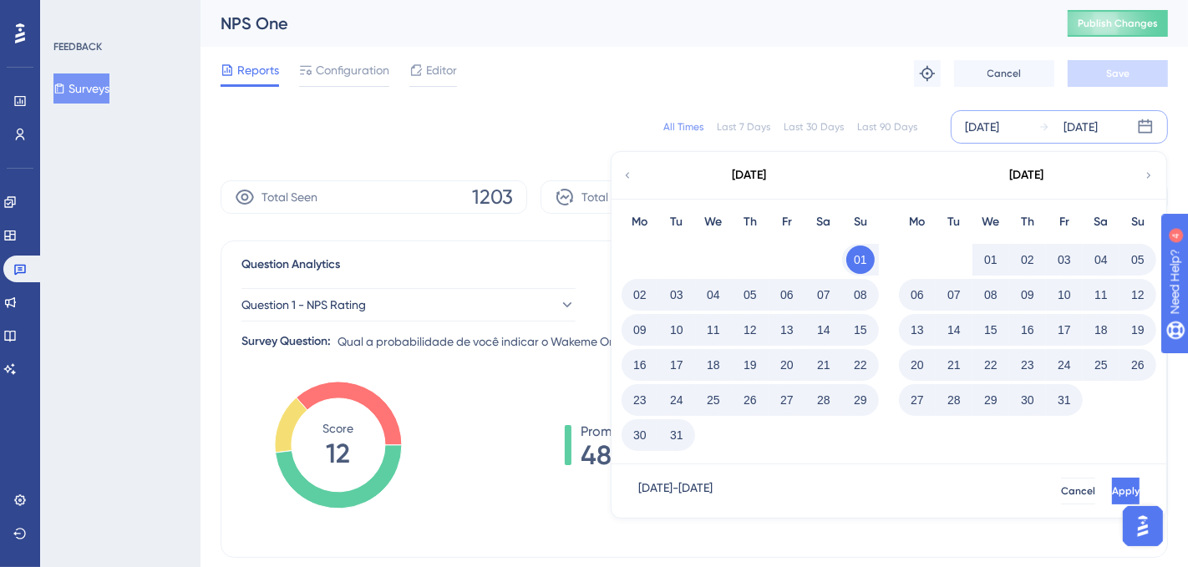
click at [681, 435] on button "31" at bounding box center [676, 435] width 28 height 28
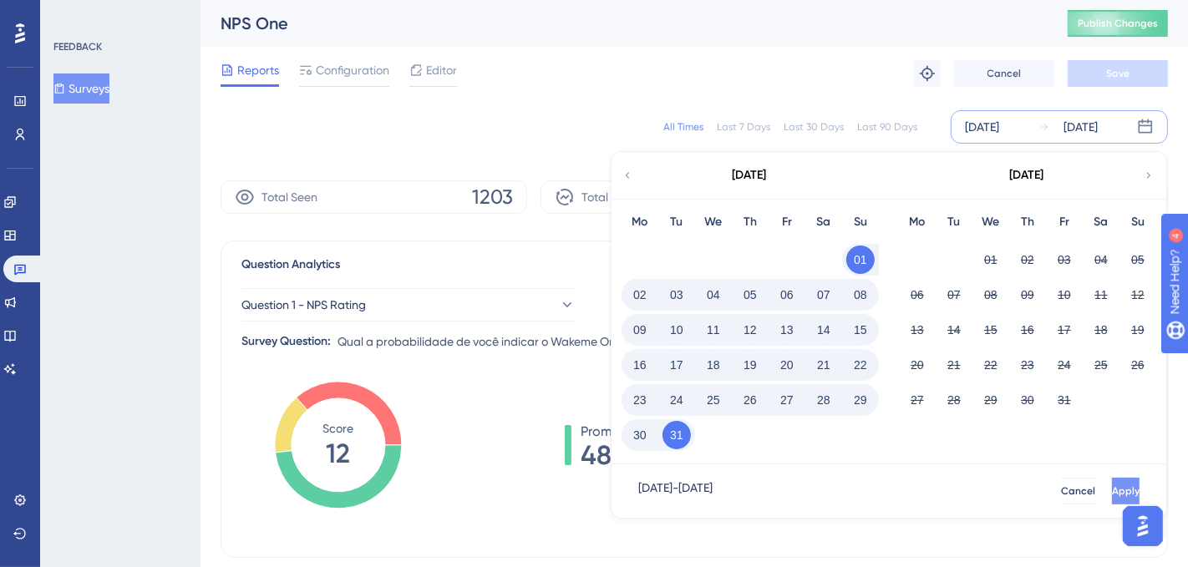
click at [1068, 489] on span "Apply" at bounding box center [1126, 490] width 28 height 13
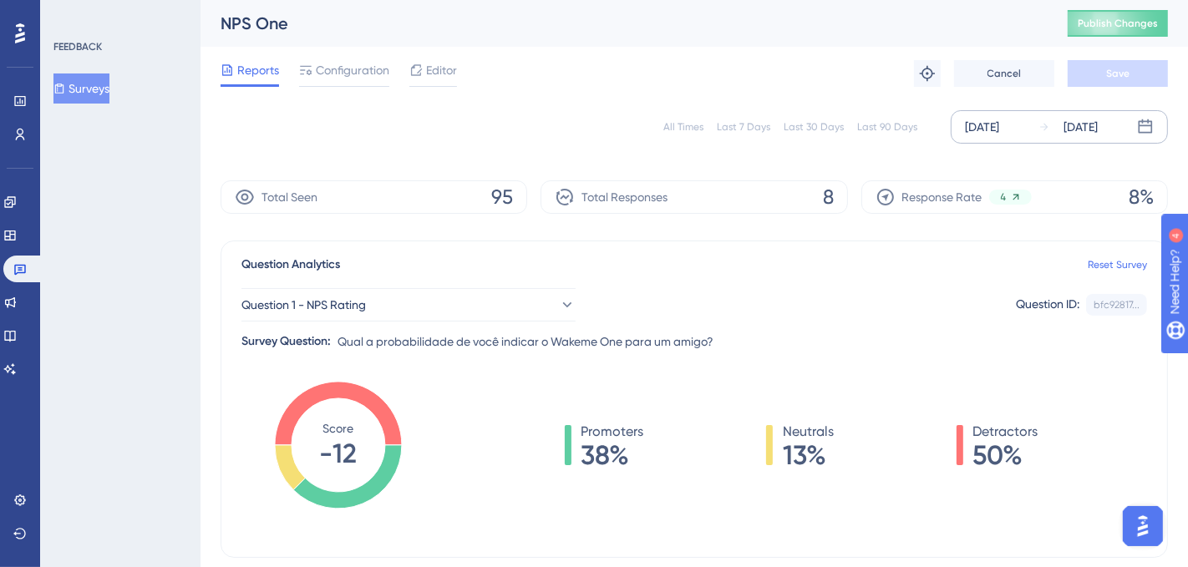
click at [999, 124] on div "[DATE]" at bounding box center [982, 127] width 34 height 20
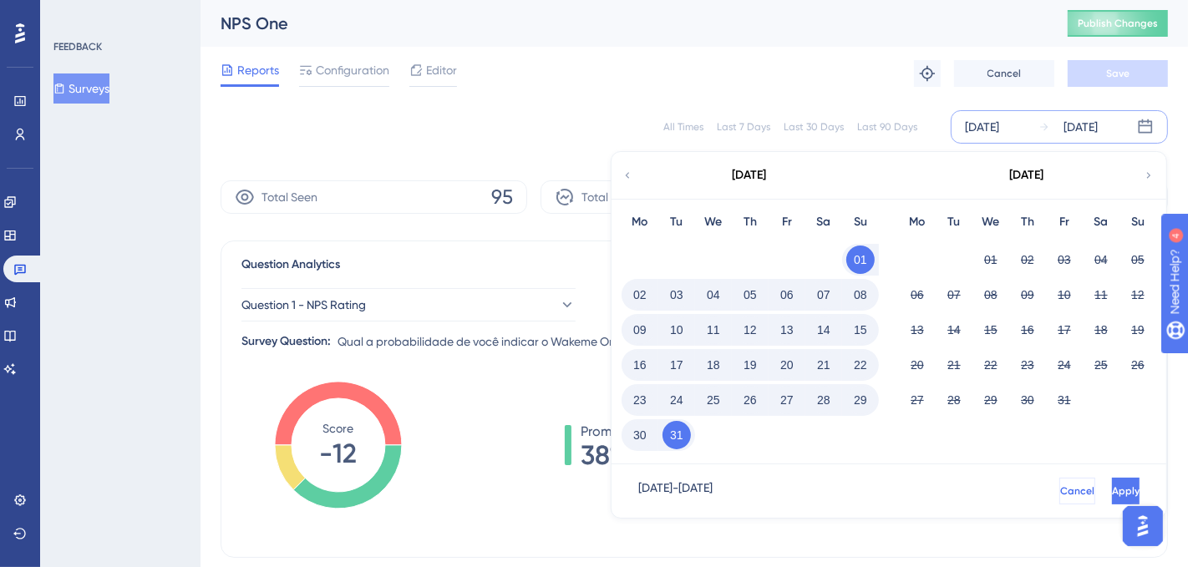
click at [1060, 486] on span "Cancel" at bounding box center [1077, 490] width 34 height 13
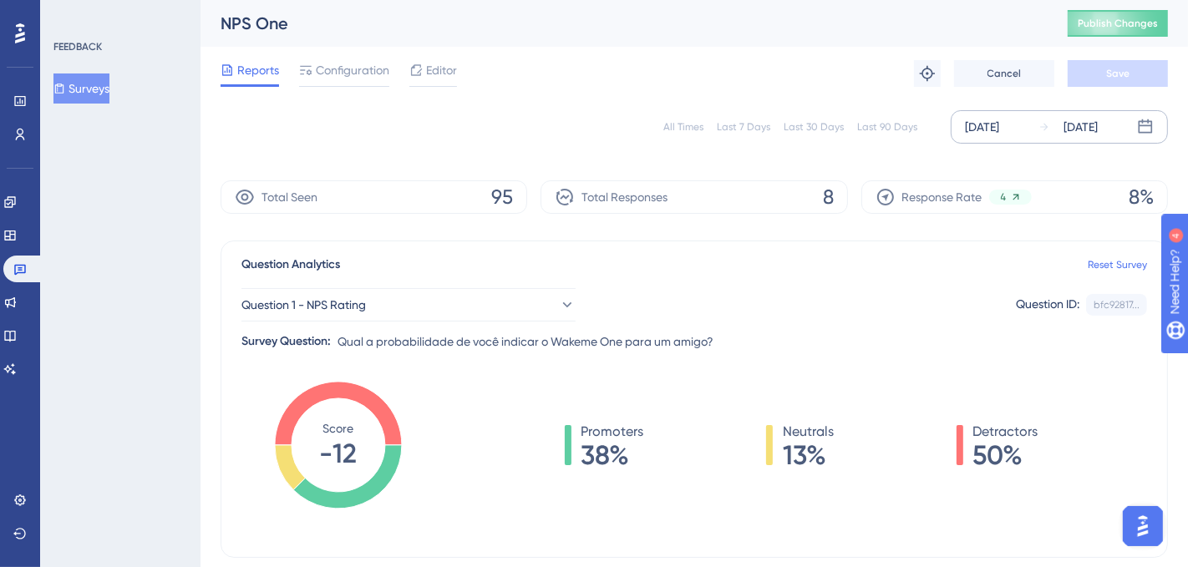
click at [1068, 133] on div "[DATE]" at bounding box center [1080, 127] width 34 height 20
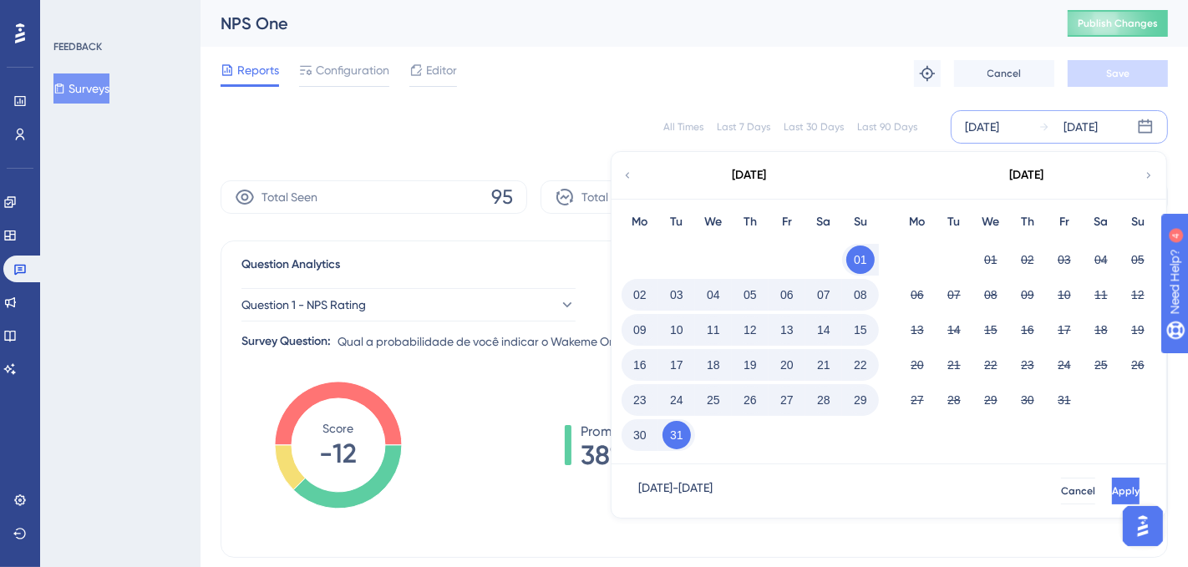
click at [681, 433] on button "31" at bounding box center [676, 435] width 28 height 28
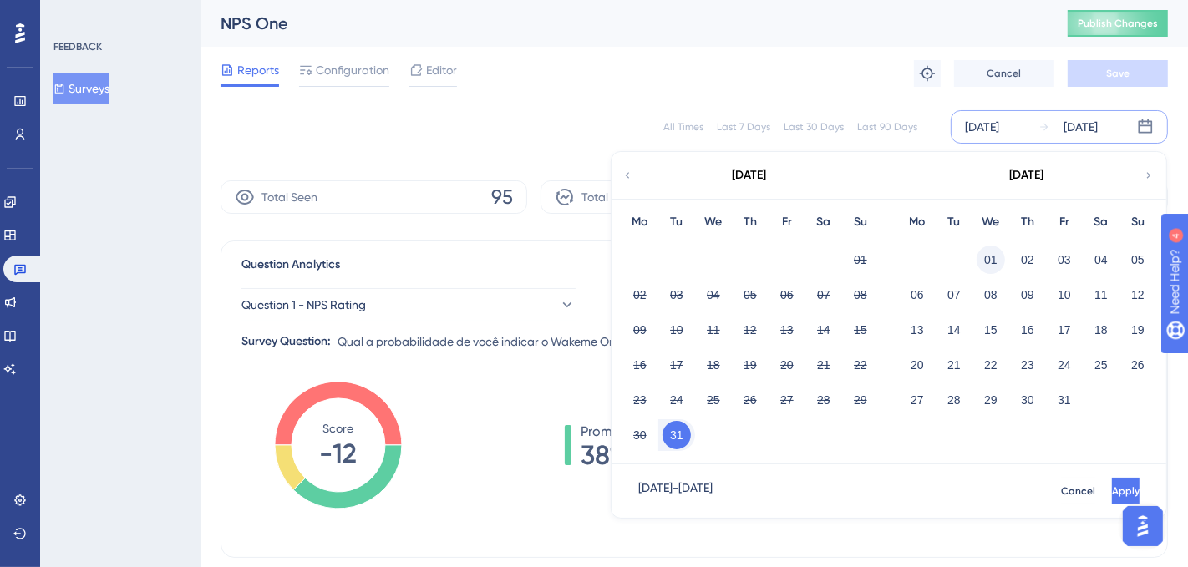
click at [984, 258] on button "01" at bounding box center [990, 260] width 28 height 28
click at [990, 257] on button "01" at bounding box center [990, 260] width 28 height 28
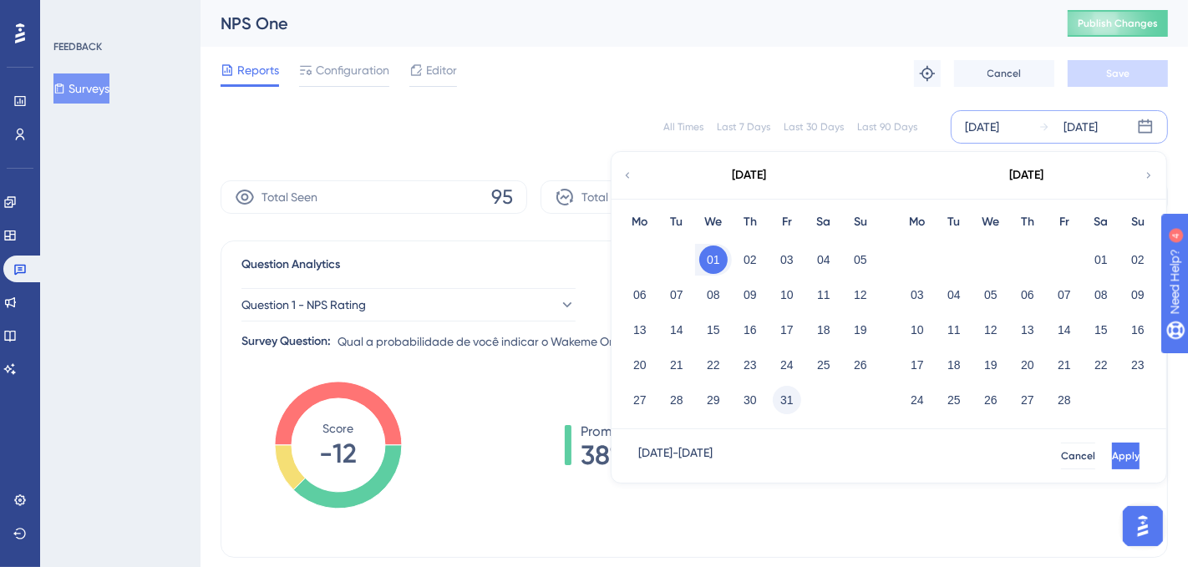
click at [788, 399] on button "31" at bounding box center [786, 400] width 28 height 28
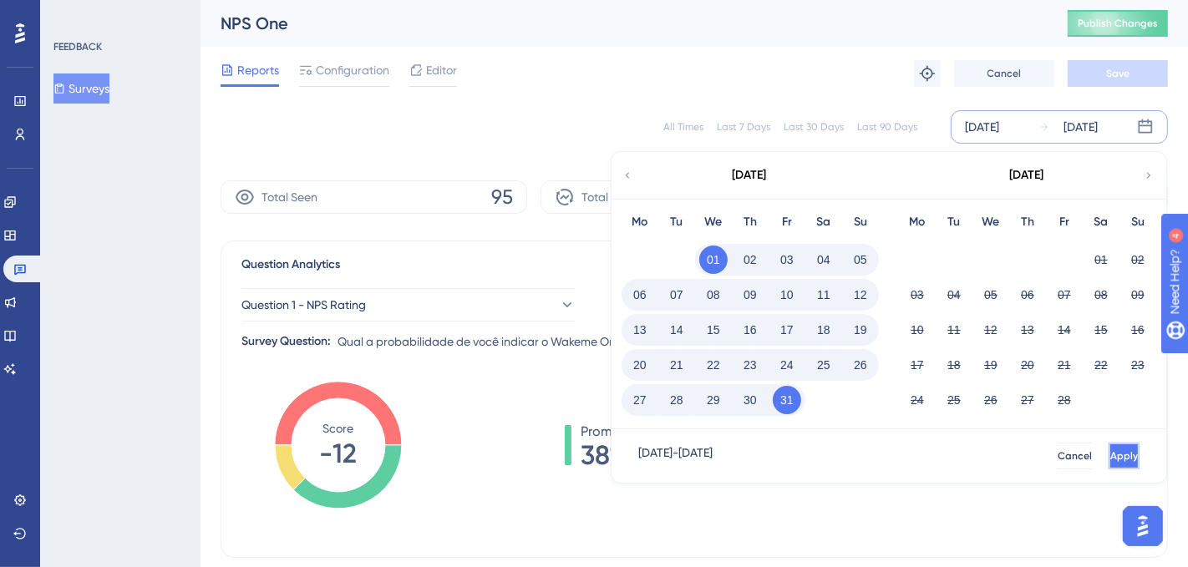
click at [1068, 453] on button "Apply" at bounding box center [1123, 456] width 31 height 27
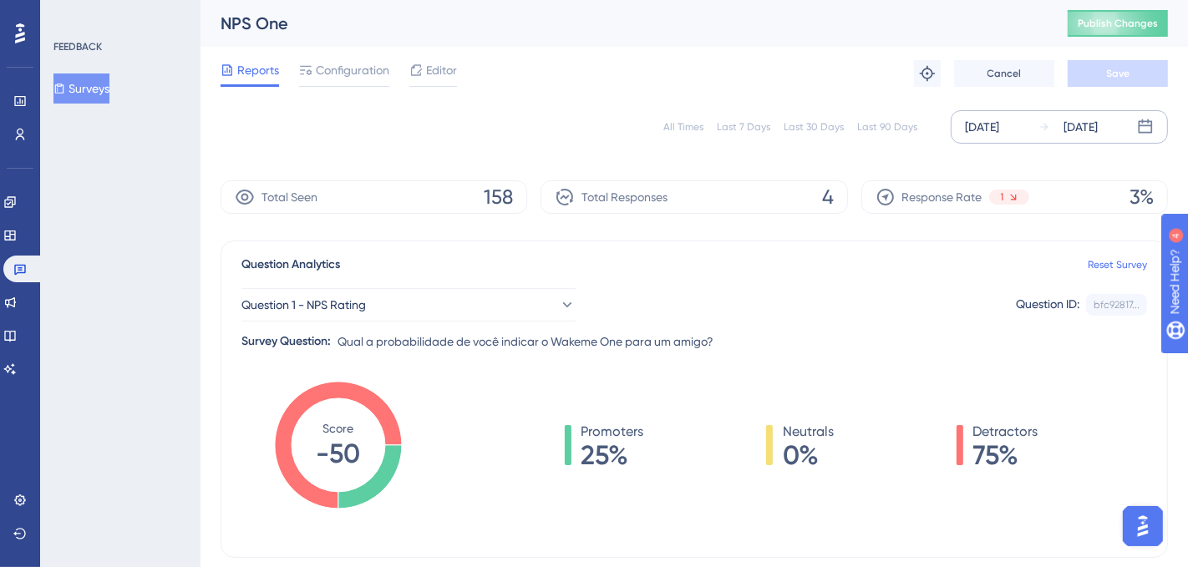
click at [1068, 133] on div "[DATE]" at bounding box center [1080, 127] width 34 height 20
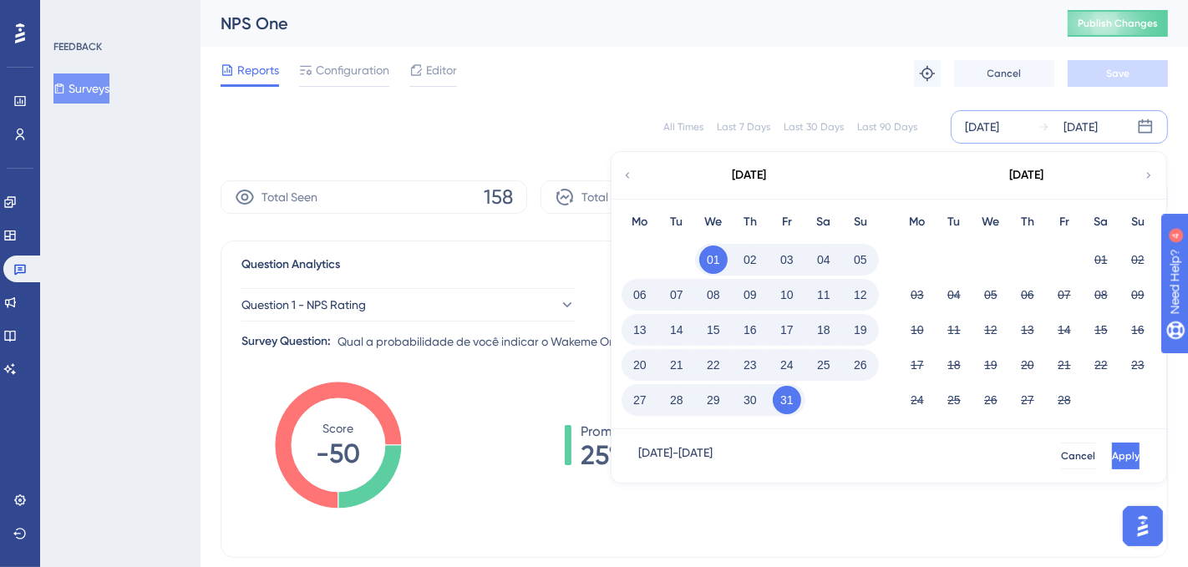
click at [793, 399] on button "31" at bounding box center [786, 400] width 28 height 28
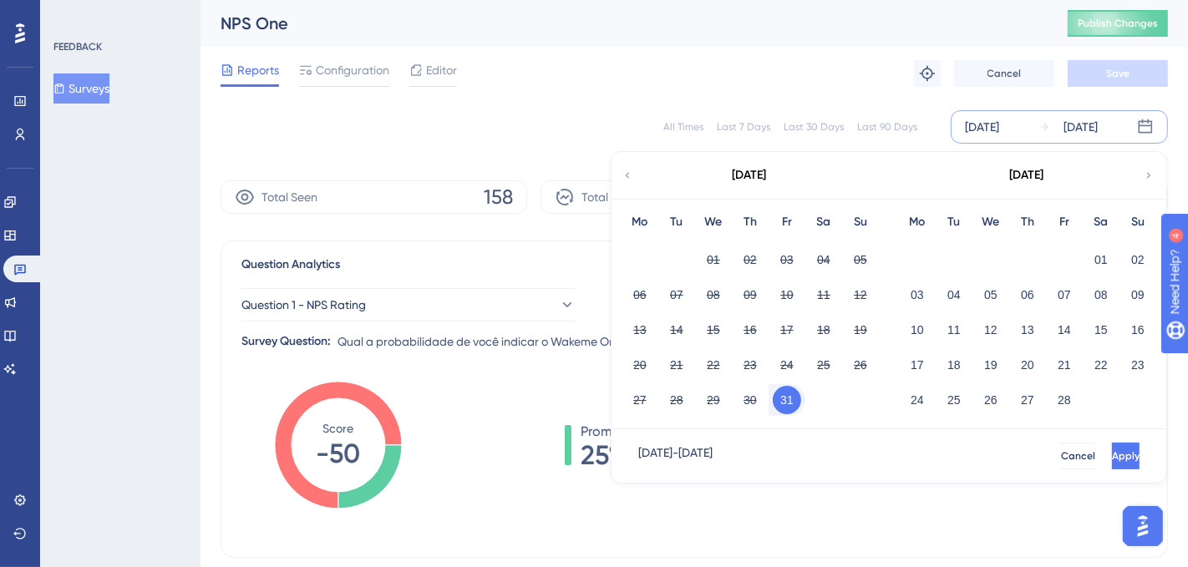
click at [787, 398] on button "31" at bounding box center [786, 400] width 28 height 28
click at [787, 400] on button "31" at bounding box center [786, 400] width 28 height 28
click at [1068, 259] on button "01" at bounding box center [1100, 260] width 28 height 28
click at [792, 403] on button "31" at bounding box center [786, 400] width 28 height 28
click at [1066, 395] on button "28" at bounding box center [1064, 400] width 28 height 28
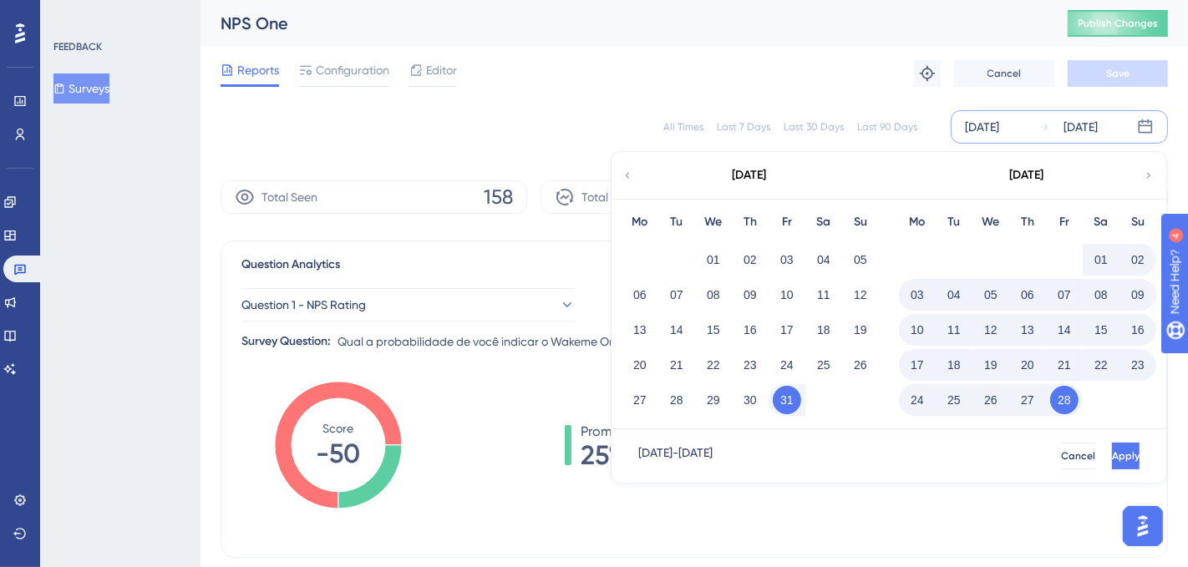
click at [1068, 259] on button "01" at bounding box center [1100, 260] width 28 height 28
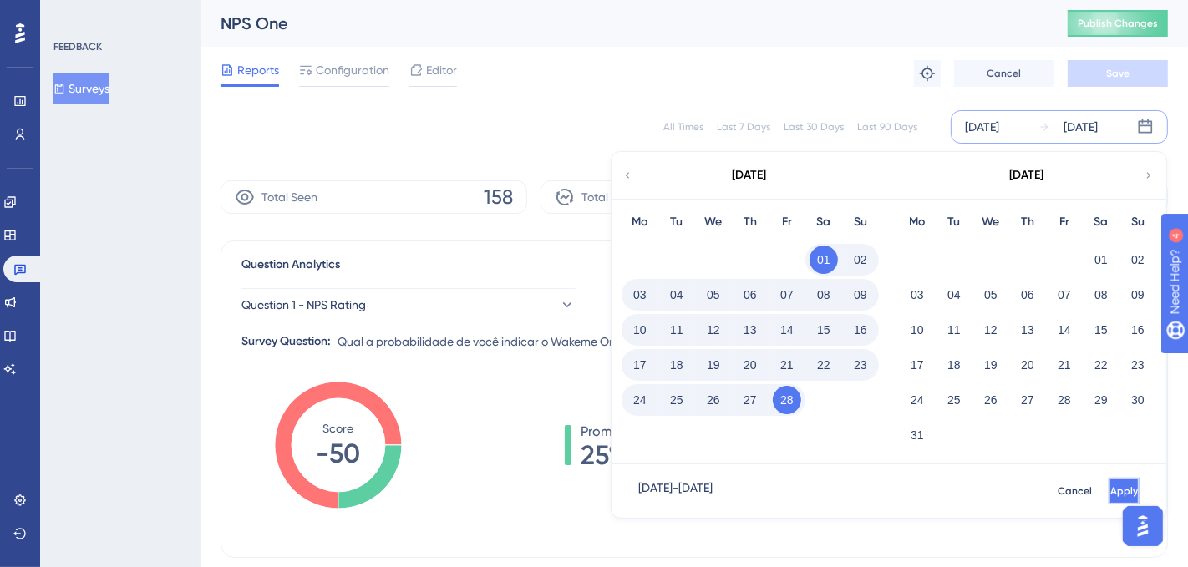
click at [1068, 488] on span "Apply" at bounding box center [1124, 490] width 28 height 13
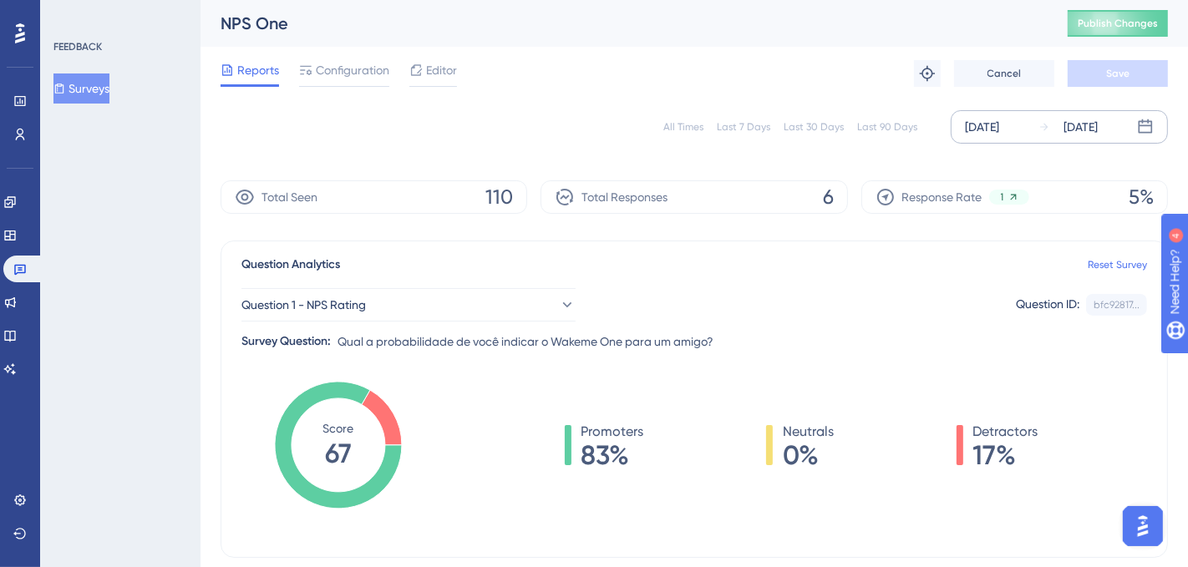
click at [1068, 128] on div "[DATE]" at bounding box center [1080, 127] width 34 height 20
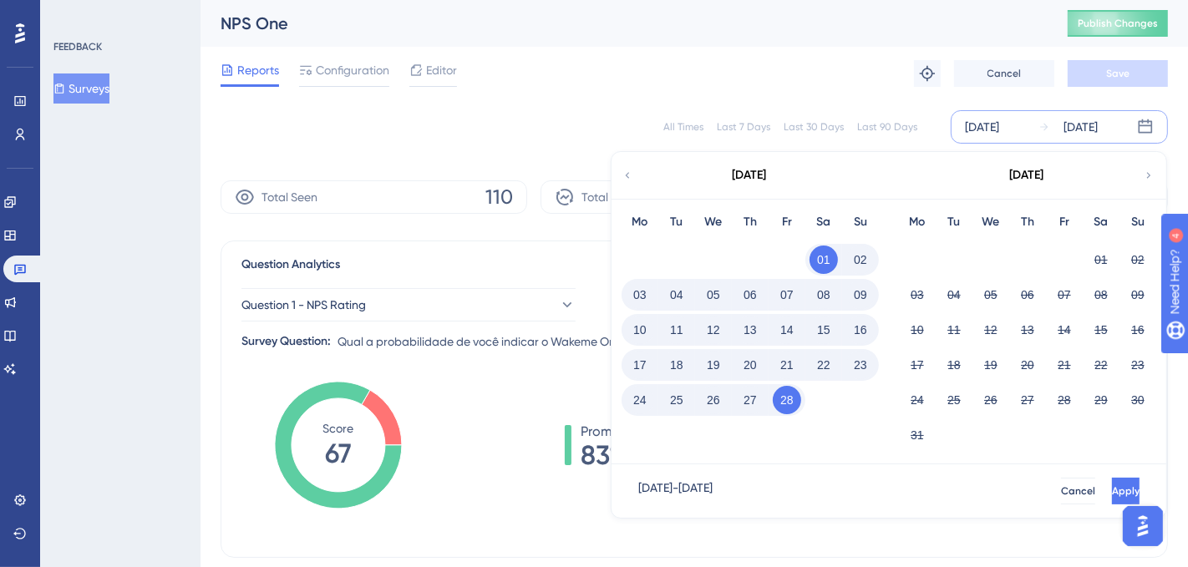
click at [832, 257] on button "01" at bounding box center [823, 260] width 28 height 28
click at [1068, 256] on button "01" at bounding box center [1100, 260] width 28 height 28
click at [824, 258] on button "01" at bounding box center [823, 260] width 28 height 28
click at [916, 432] on button "31" at bounding box center [917, 435] width 28 height 28
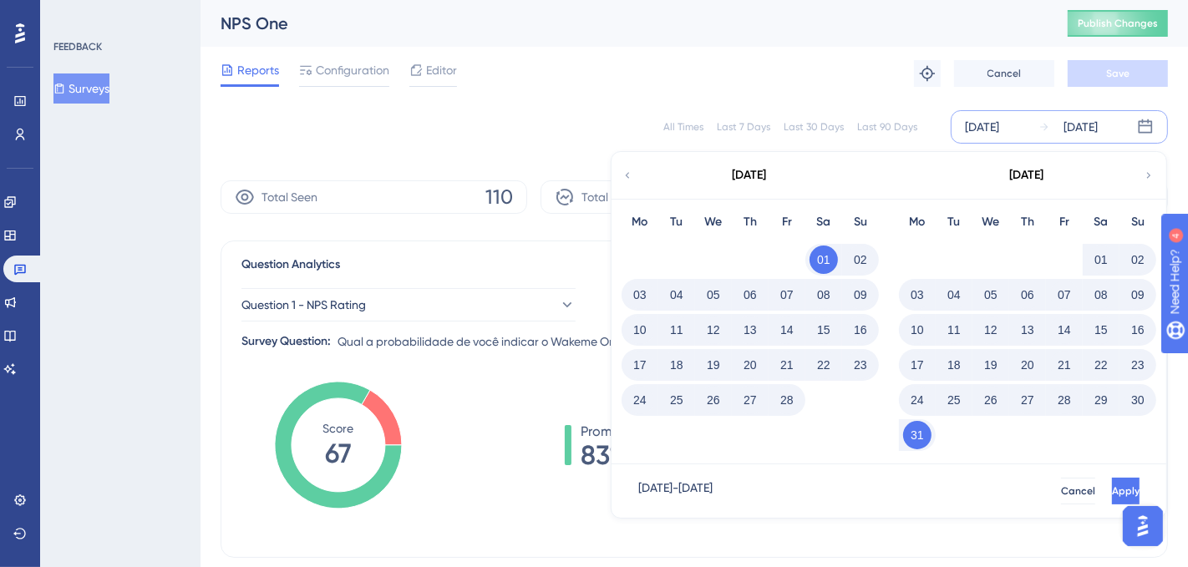
click at [1068, 256] on button "01" at bounding box center [1100, 260] width 28 height 28
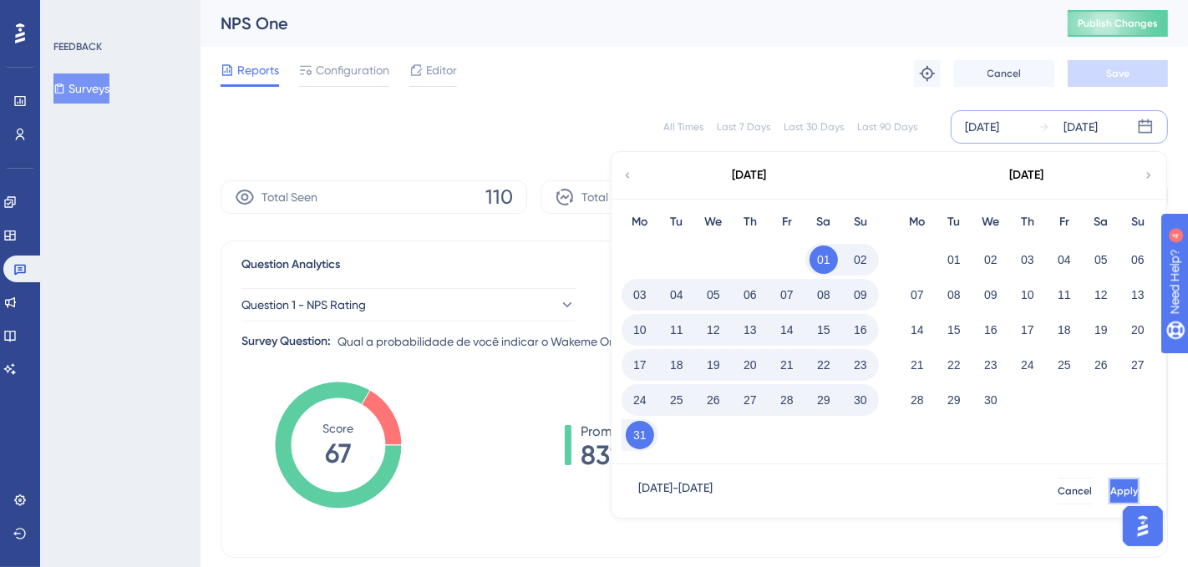
click at [1068, 486] on button "Apply" at bounding box center [1123, 491] width 31 height 27
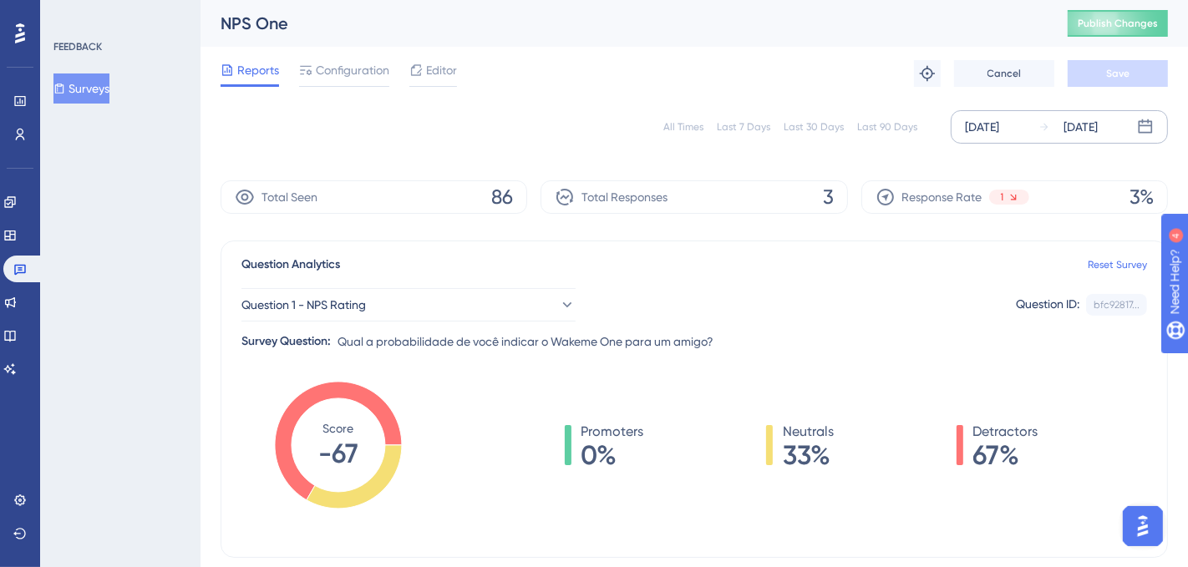
click at [1030, 132] on div "[DATE] [DATE]" at bounding box center [1058, 126] width 217 height 33
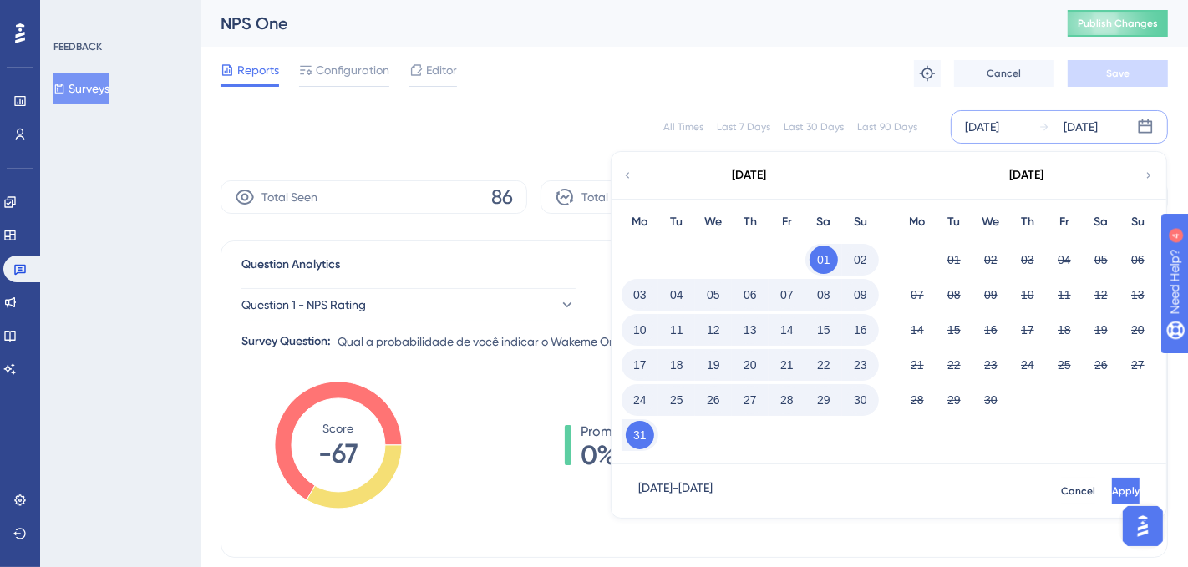
click at [824, 257] on button "01" at bounding box center [823, 260] width 28 height 28
click at [638, 428] on button "31" at bounding box center [639, 435] width 28 height 28
click at [632, 434] on button "31" at bounding box center [639, 435] width 28 height 28
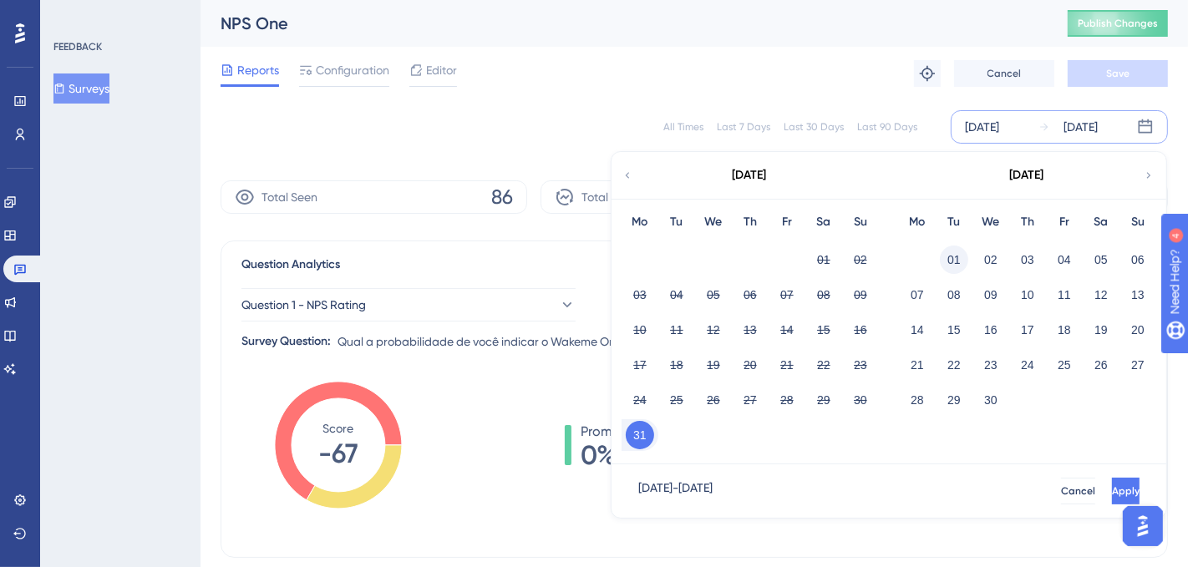
click at [948, 257] on button "01" at bounding box center [953, 260] width 28 height 28
click at [646, 438] on button "31" at bounding box center [639, 435] width 28 height 28
click at [991, 398] on button "30" at bounding box center [990, 400] width 28 height 28
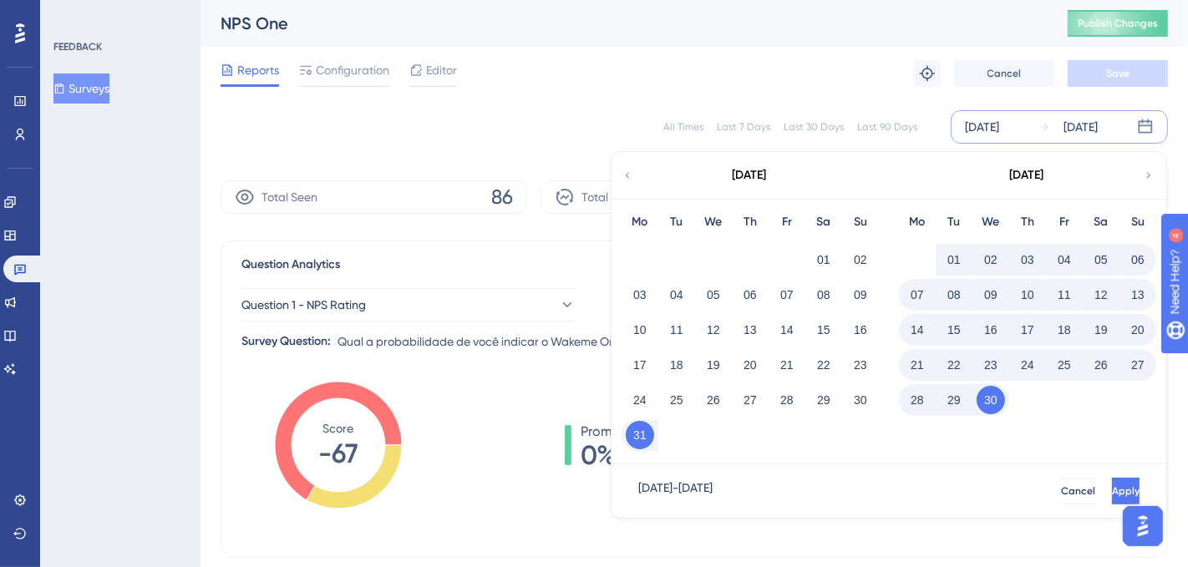
click at [958, 262] on button "01" at bounding box center [953, 260] width 28 height 28
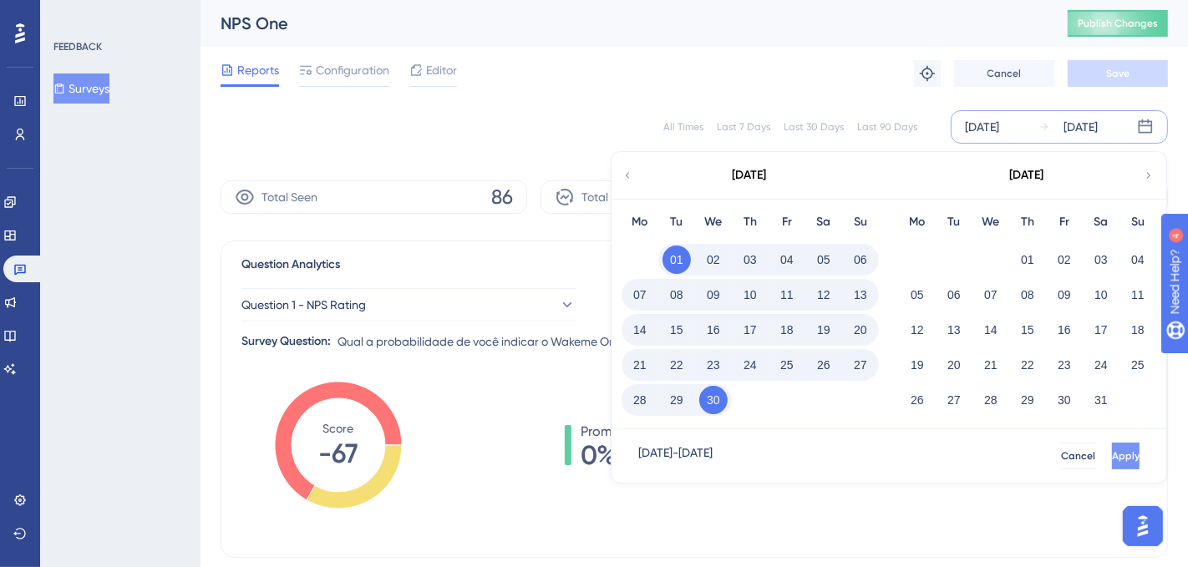
click at [1068, 454] on button "Apply" at bounding box center [1126, 456] width 28 height 27
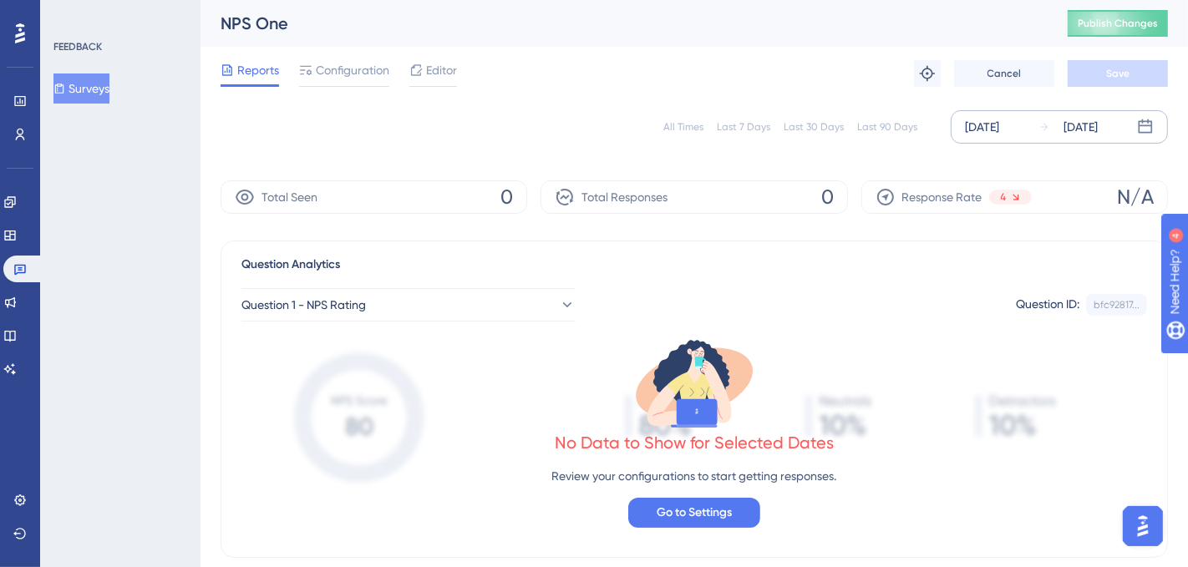
click at [1068, 124] on div "[DATE]" at bounding box center [1080, 127] width 34 height 20
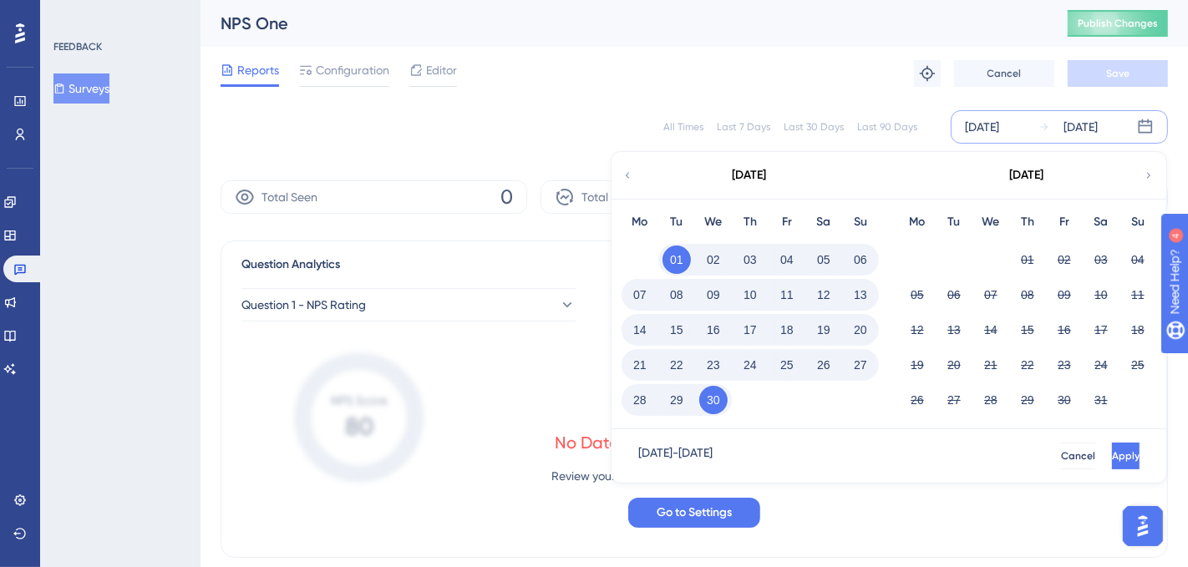
click at [682, 253] on button "01" at bounding box center [676, 260] width 28 height 28
click at [1026, 264] on button "01" at bounding box center [1027, 260] width 28 height 28
click at [677, 255] on button "01" at bounding box center [676, 260] width 28 height 28
click at [1068, 394] on button "31" at bounding box center [1100, 400] width 28 height 28
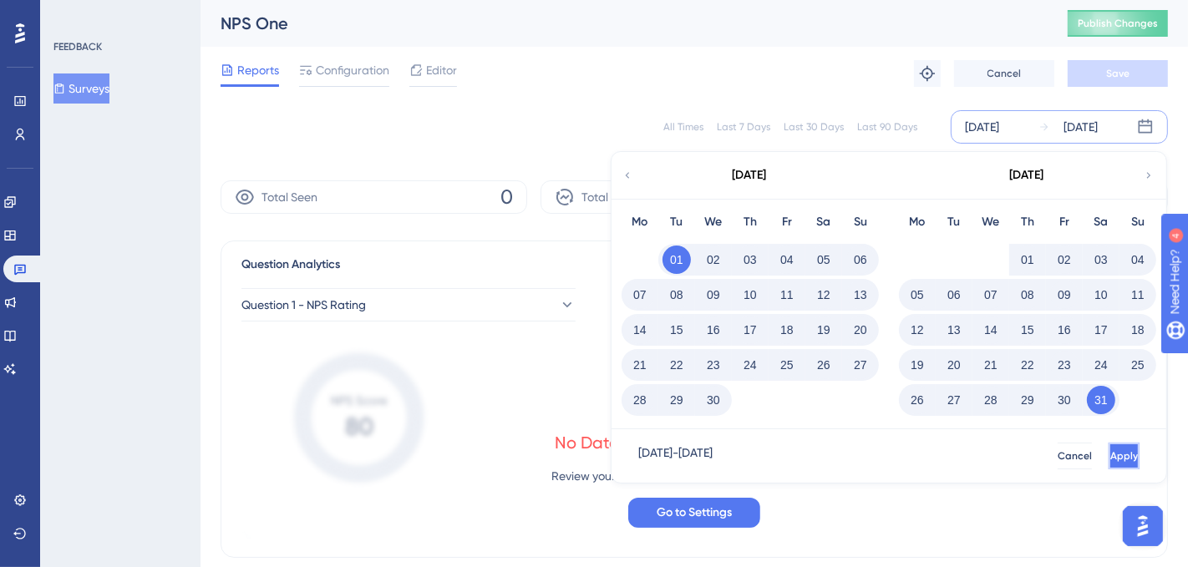
click at [1068, 463] on button "Apply" at bounding box center [1123, 456] width 31 height 27
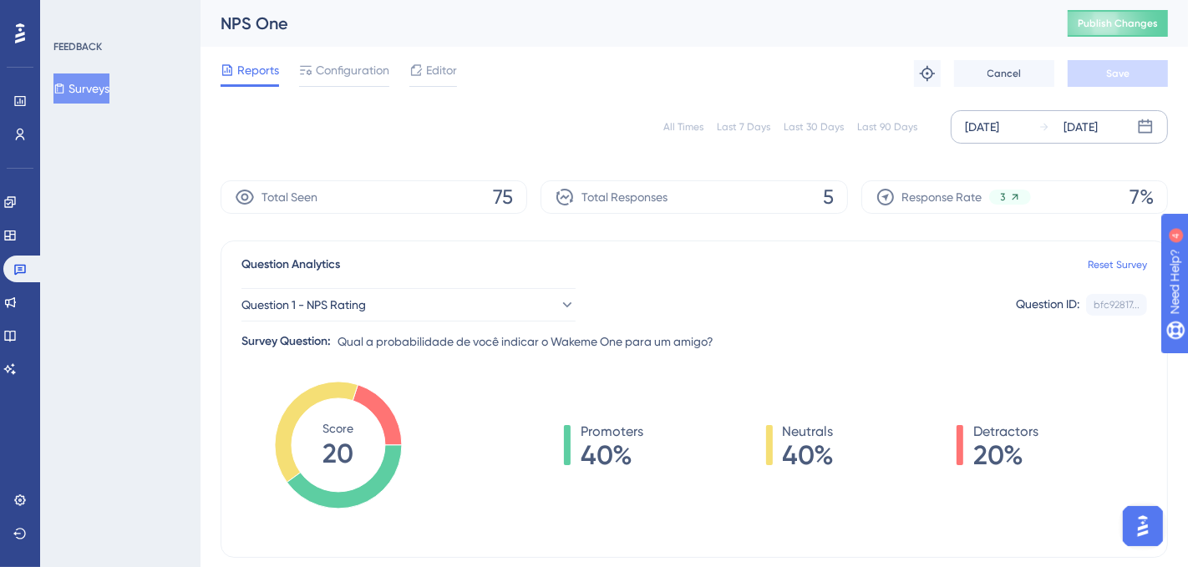
click at [1041, 123] on icon at bounding box center [1044, 127] width 12 height 12
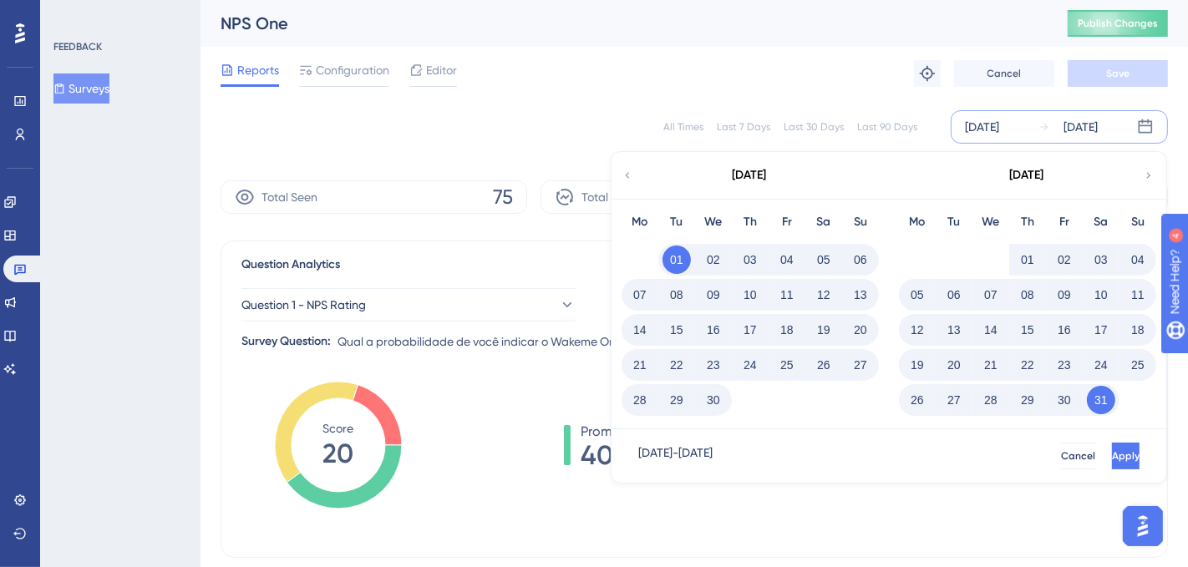
click at [1026, 256] on button "01" at bounding box center [1027, 260] width 28 height 28
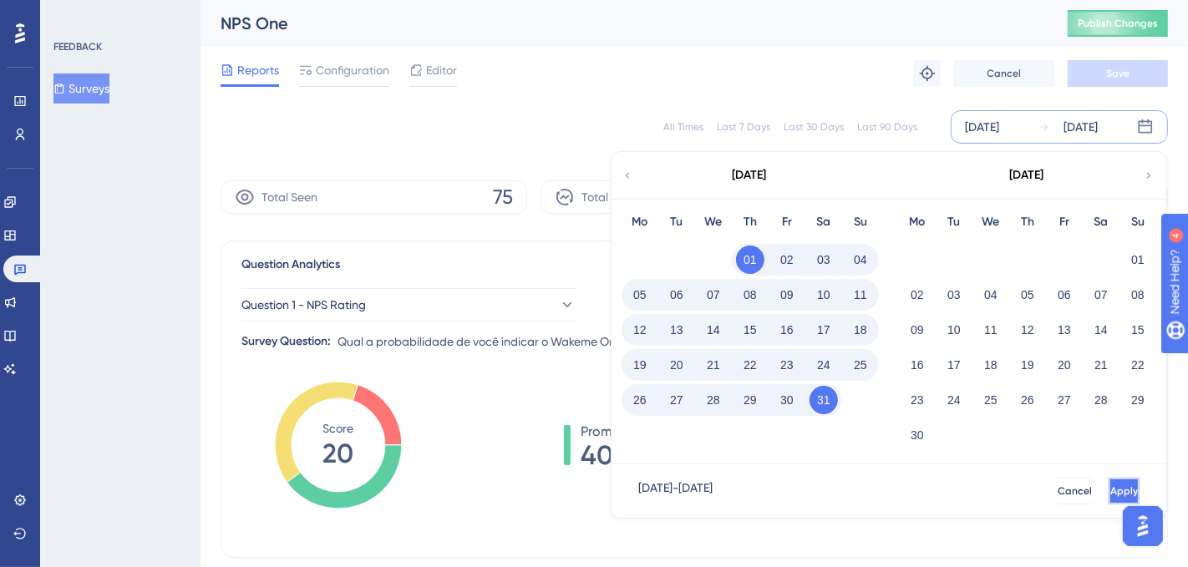
click at [1068, 490] on span "Apply" at bounding box center [1124, 490] width 28 height 13
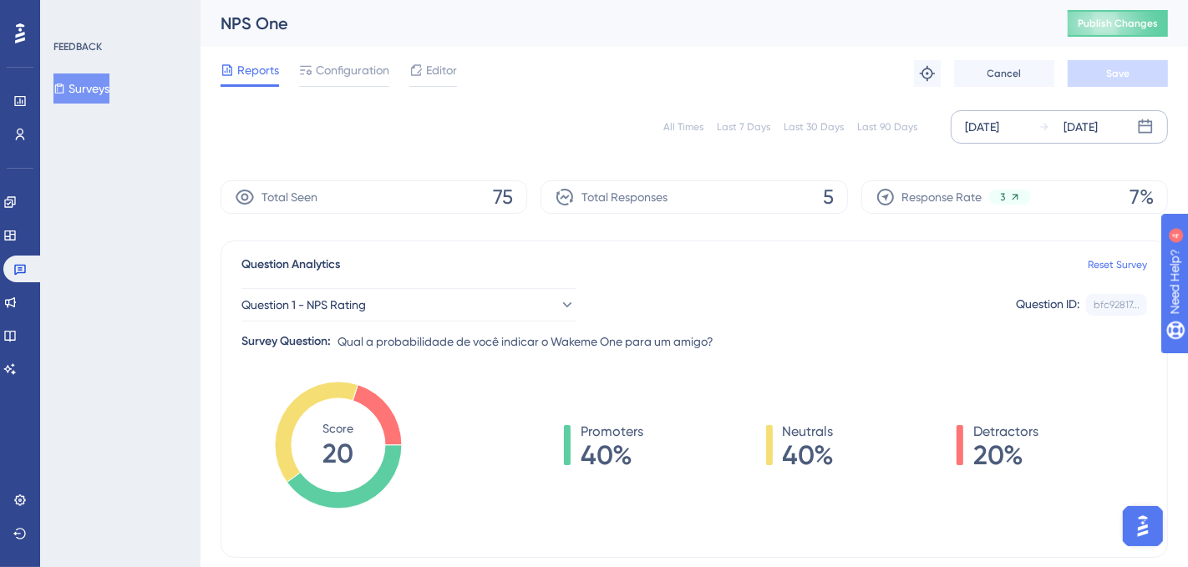
click at [999, 119] on div "[DATE]" at bounding box center [982, 127] width 34 height 20
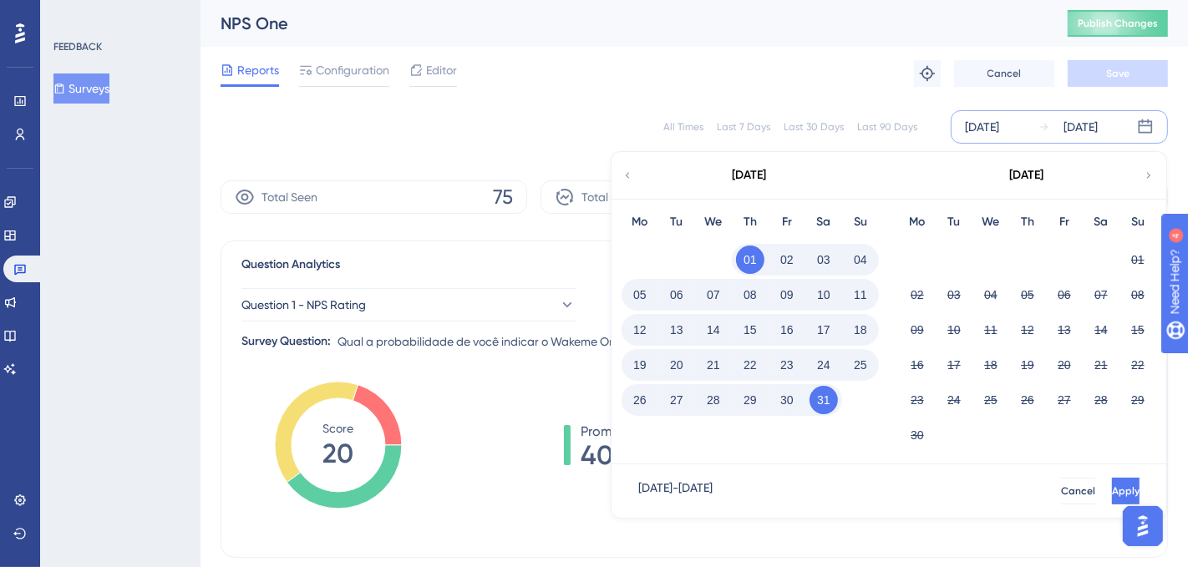
click at [1041, 174] on div "[DATE]" at bounding box center [1027, 175] width 34 height 20
click at [752, 256] on button "01" at bounding box center [750, 260] width 28 height 28
click at [1068, 264] on button "01" at bounding box center [1137, 260] width 28 height 28
click at [755, 256] on button "01" at bounding box center [750, 260] width 28 height 28
click at [919, 433] on button "30" at bounding box center [917, 435] width 28 height 28
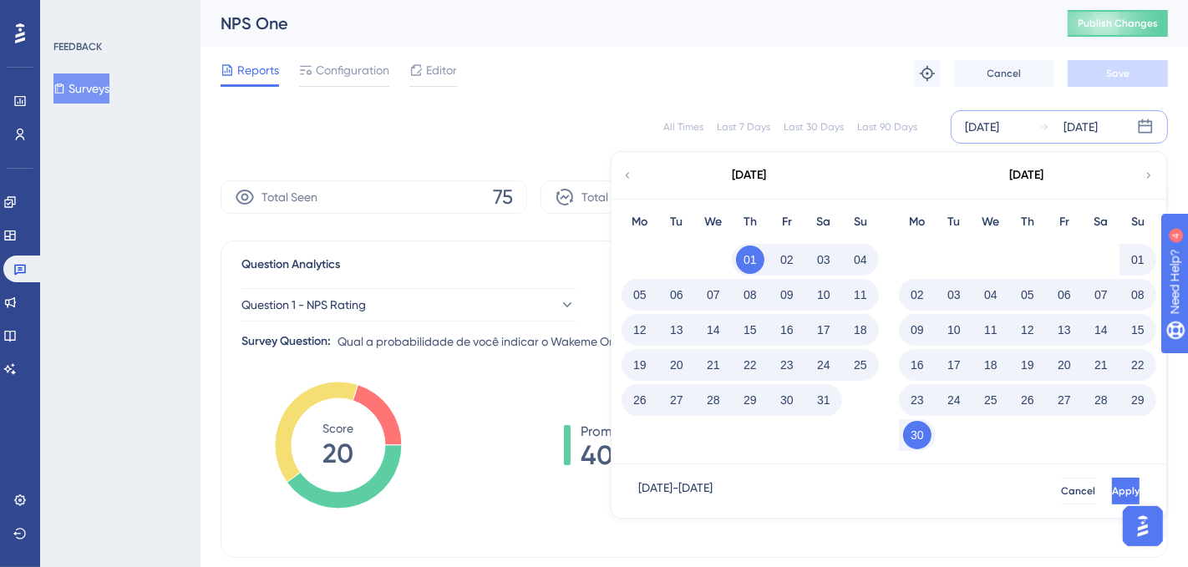
click at [1068, 252] on button "01" at bounding box center [1137, 260] width 28 height 28
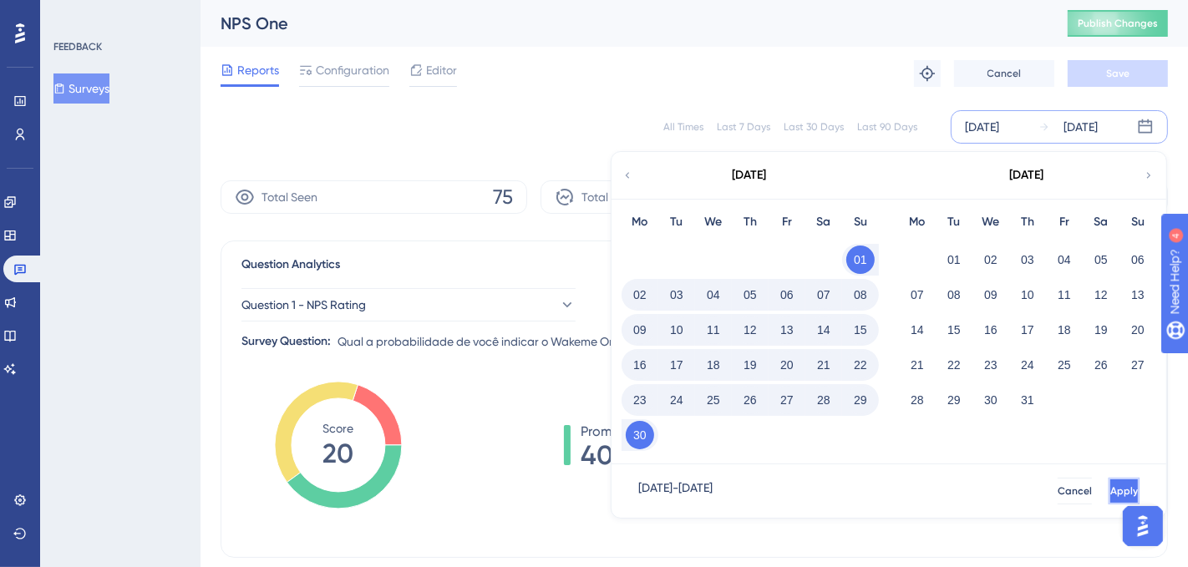
click at [1068, 486] on span "Apply" at bounding box center [1124, 490] width 28 height 13
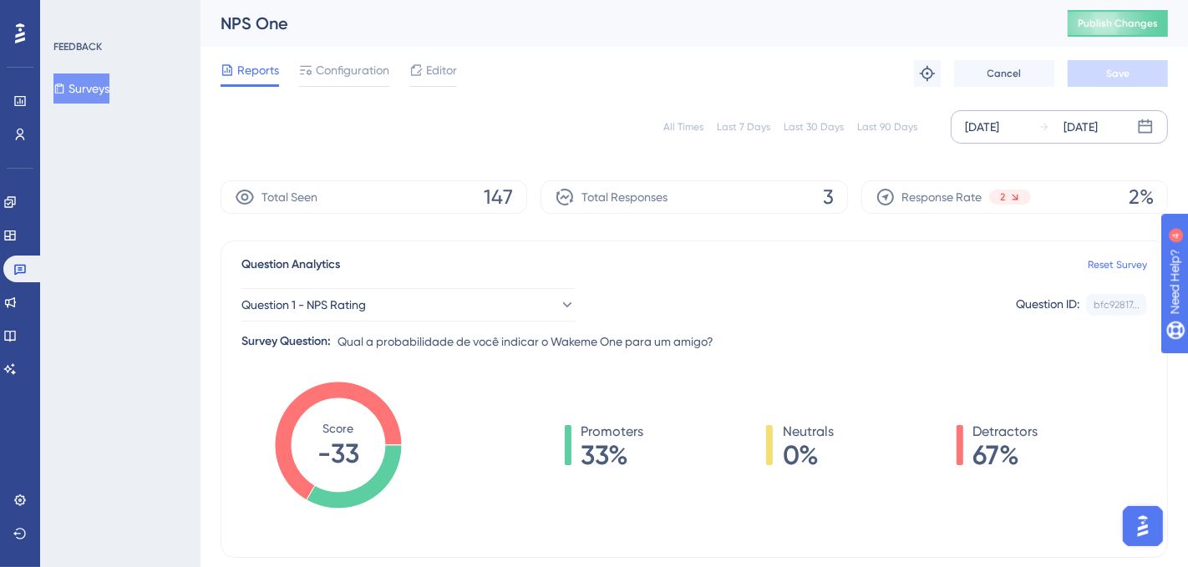
click at [1068, 124] on div "[DATE]" at bounding box center [1080, 127] width 34 height 20
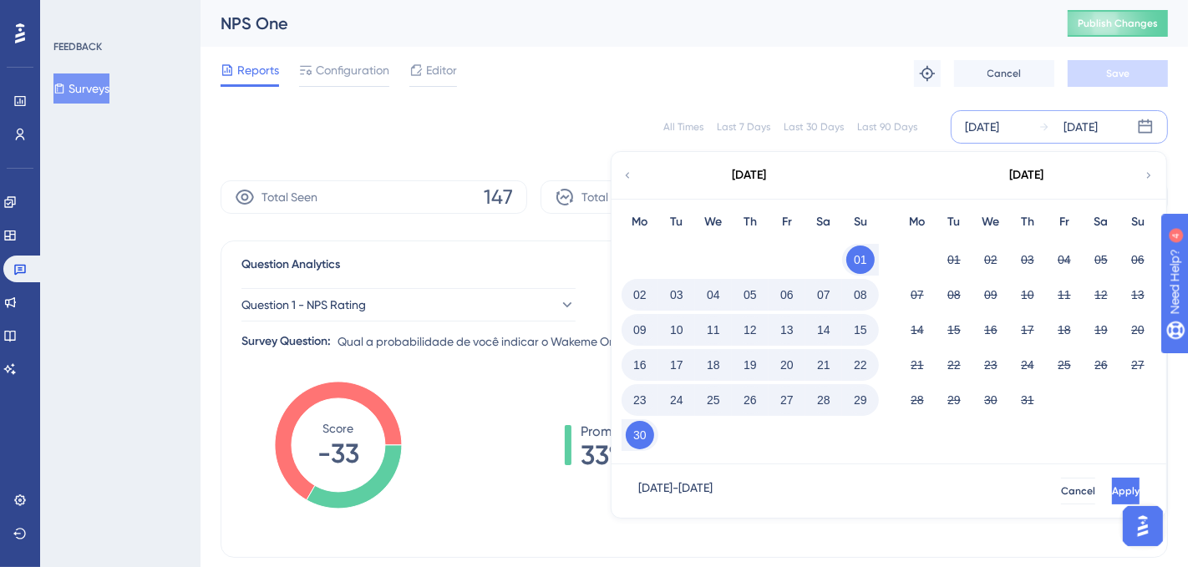
click at [860, 259] on button "01" at bounding box center [860, 260] width 28 height 28
click at [949, 257] on button "01" at bounding box center [953, 260] width 28 height 28
click at [867, 256] on button "01" at bounding box center [860, 260] width 28 height 28
click at [1021, 398] on button "31" at bounding box center [1027, 400] width 28 height 28
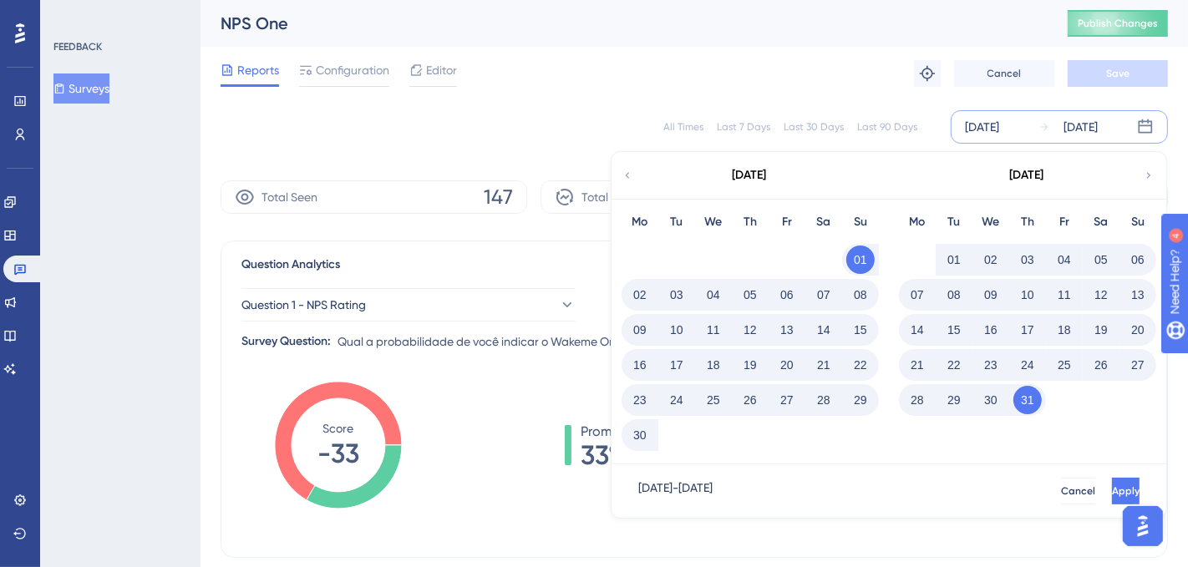
click at [949, 258] on button "01" at bounding box center [953, 260] width 28 height 28
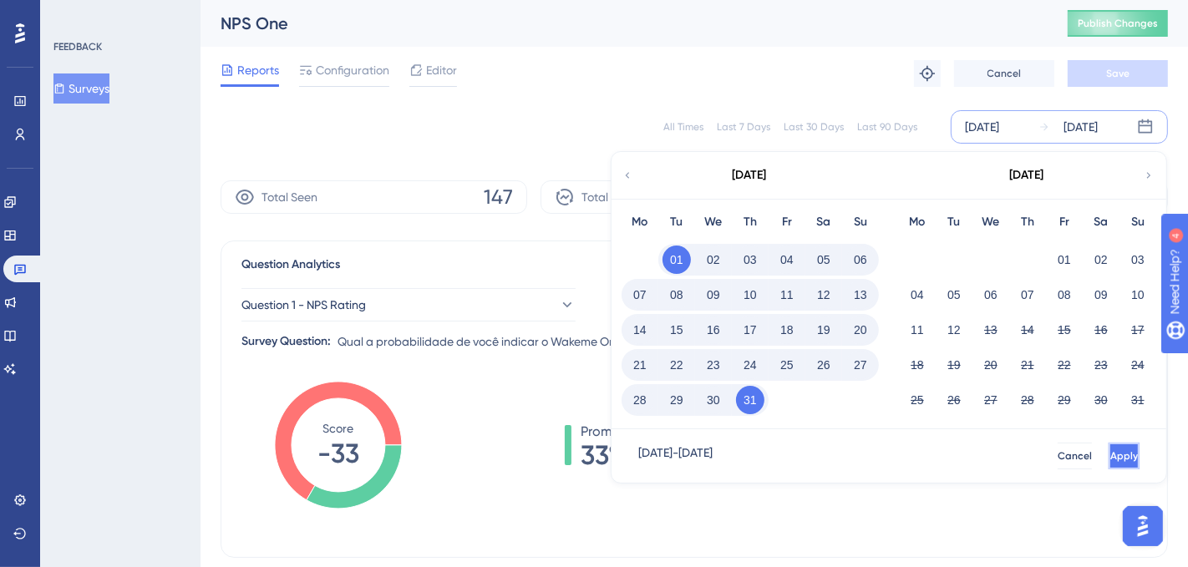
click at [1068, 452] on button "Apply" at bounding box center [1123, 456] width 31 height 27
